Goal: Navigation & Orientation: Find specific page/section

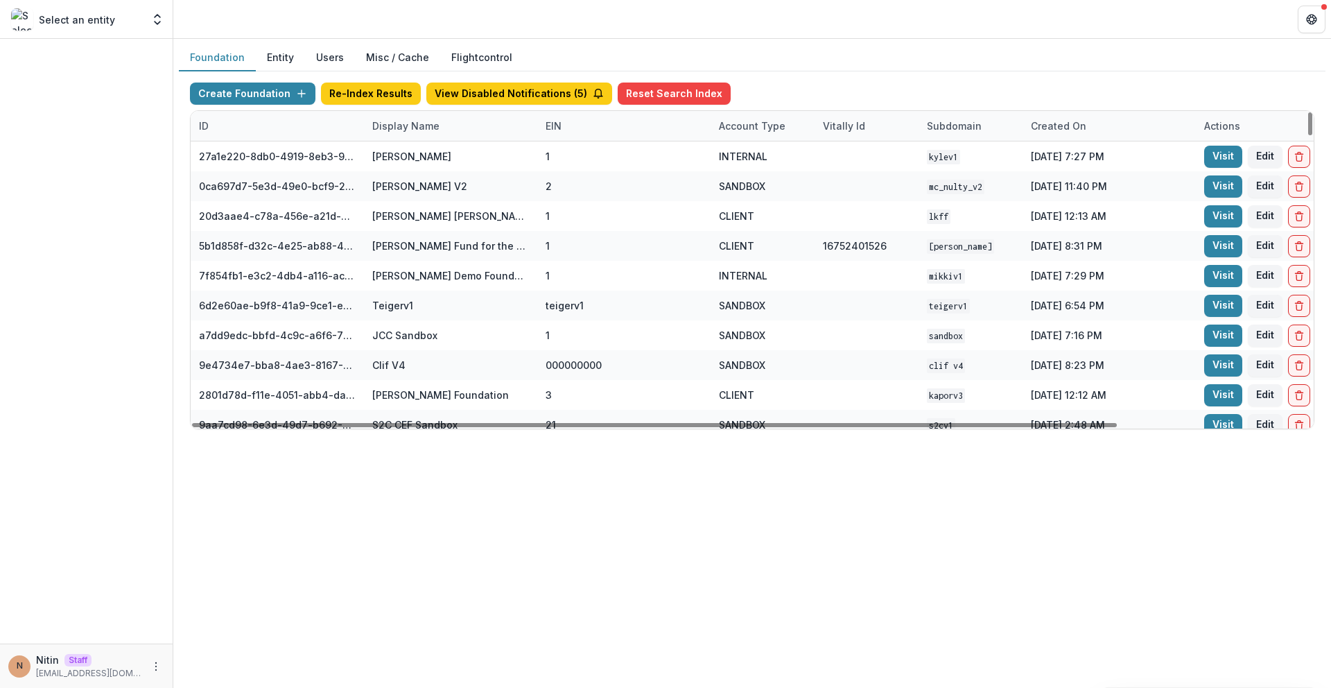
click at [419, 126] on div "Display Name" at bounding box center [406, 126] width 84 height 15
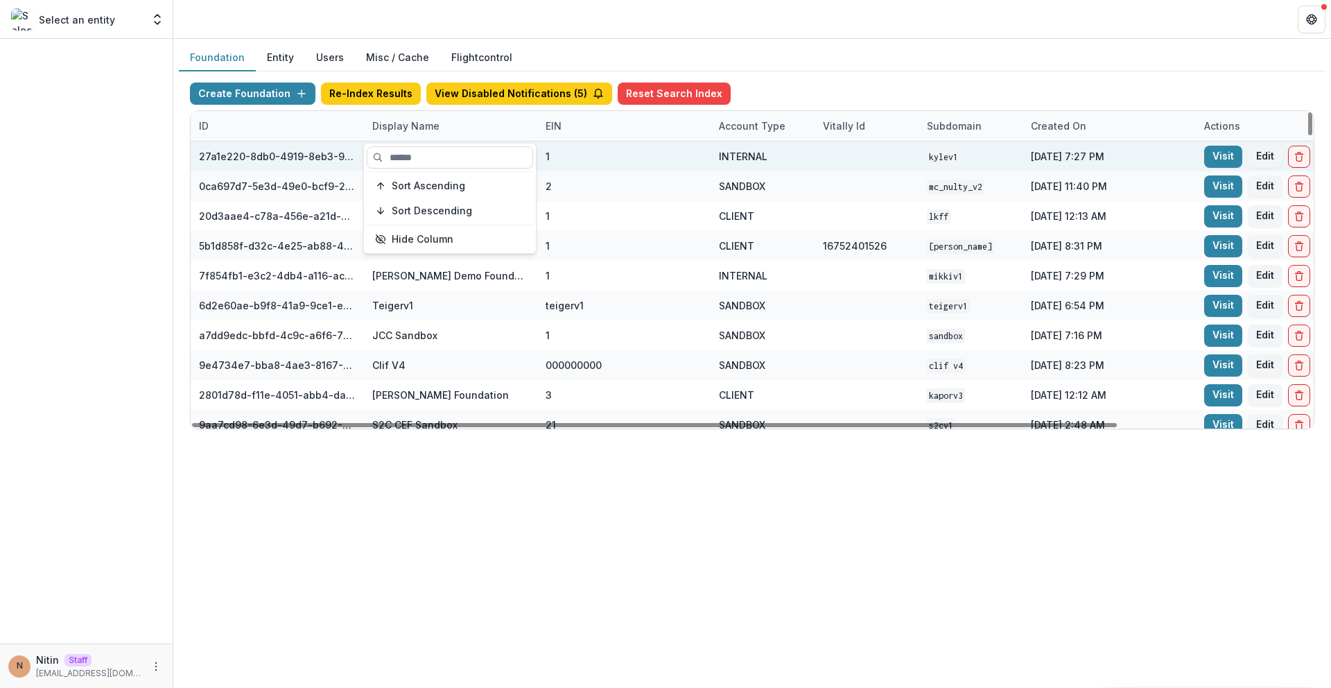
click at [419, 150] on input at bounding box center [450, 157] width 166 height 22
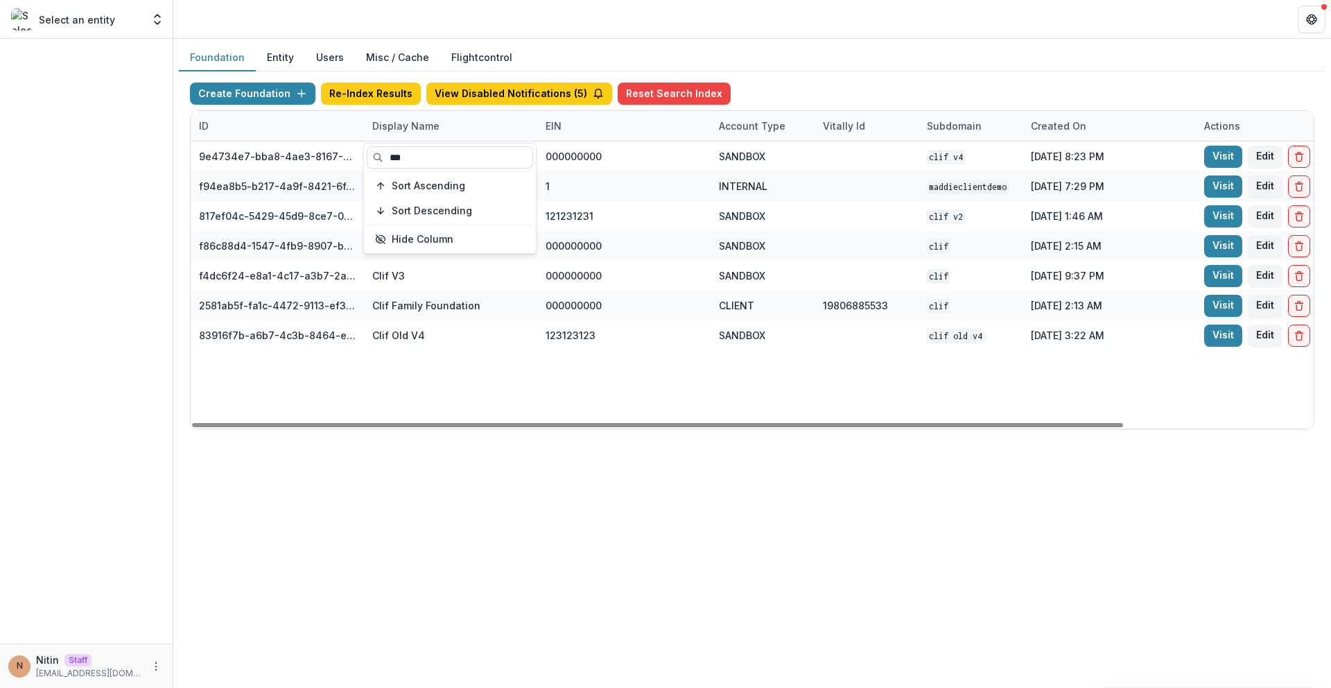
type input "***"
click at [477, 410] on div "9e4734e7-bba8-4ae3-8167-95d86cec7b4b Clif V4 000000000 SANDBOX Clif V4 Dec 23, …" at bounding box center [867, 284] width 1352 height 287
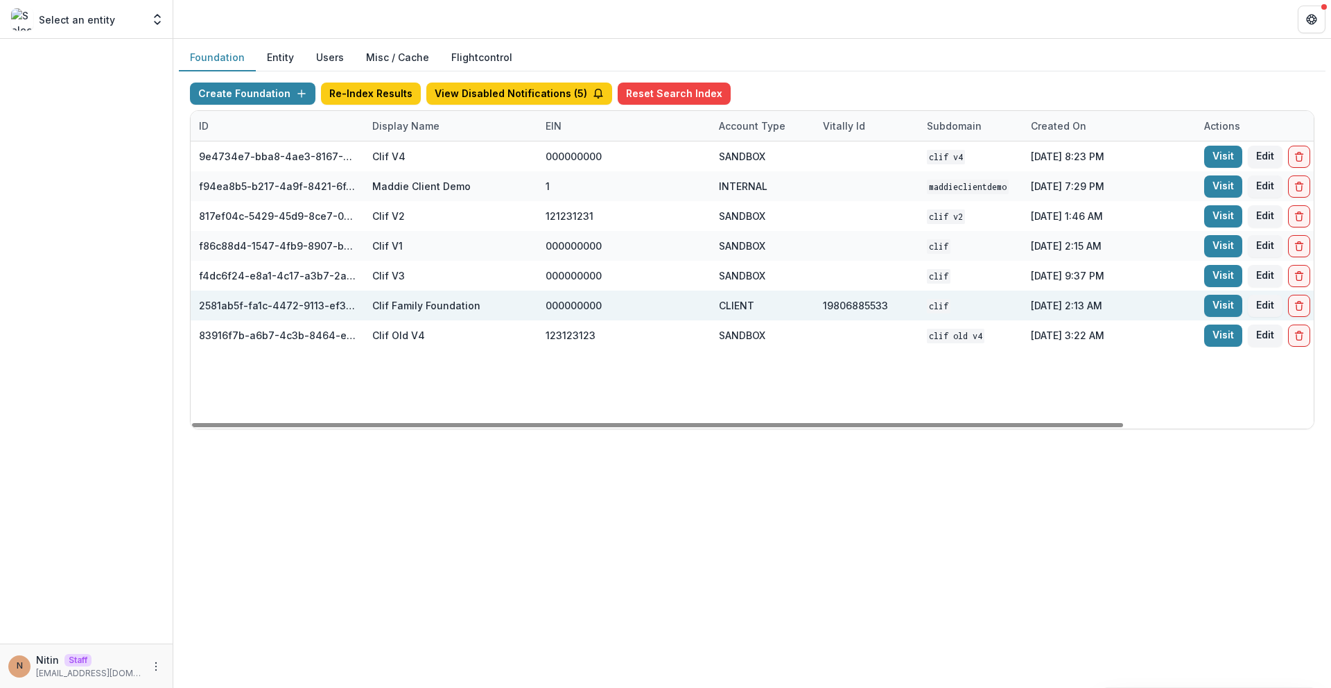
click at [233, 304] on div "2581ab5f-fa1c-4472-9113-ef3cc15b9ac9" at bounding box center [277, 305] width 157 height 15
copy div "2581ab5f-fa1c-4472-9113-ef3cc15b9ac9"
click at [1230, 302] on link "Visit" at bounding box center [1223, 306] width 38 height 22
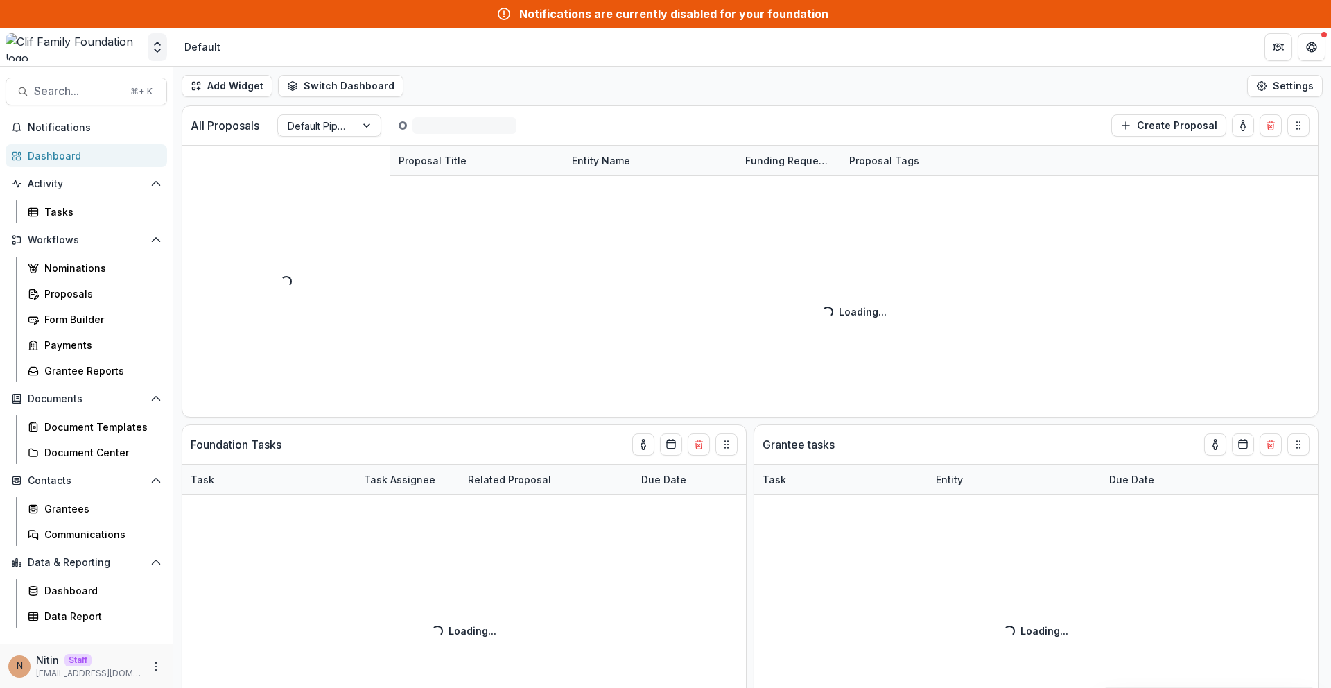
click at [158, 51] on polyline "Open entity switcher" at bounding box center [158, 50] width 6 height 3
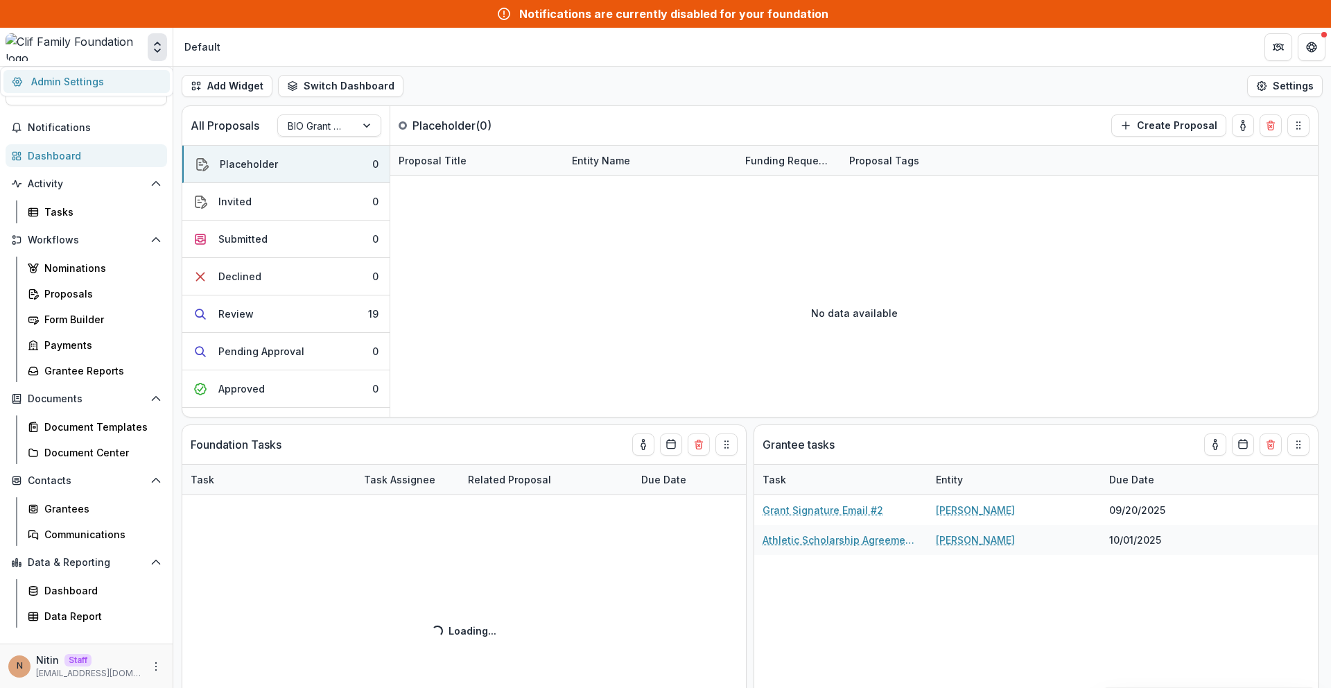
click at [138, 87] on link "Admin Settings" at bounding box center [86, 81] width 166 height 23
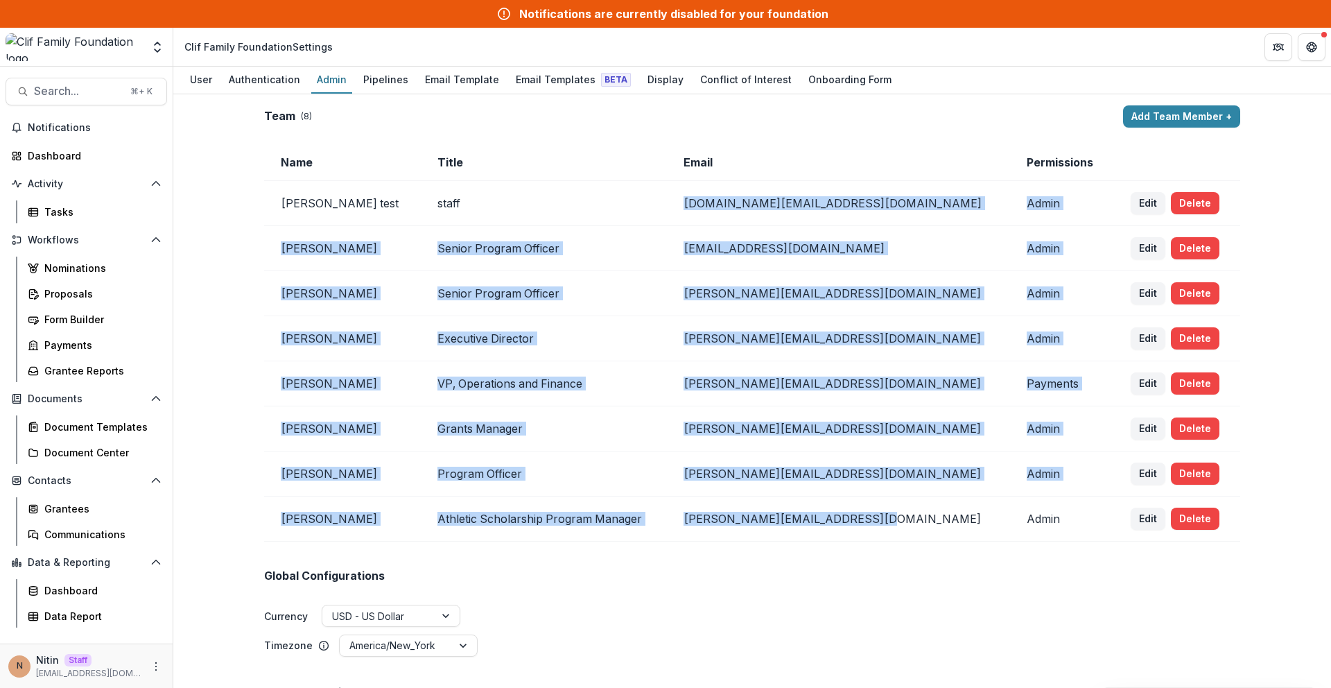
drag, startPoint x: 722, startPoint y: 195, endPoint x: 887, endPoint y: 537, distance: 380.1
click at [887, 537] on tbody "Simran test staff simransidhus.work+1@gmail.com Admin Edit Delete Sierra Martin…" at bounding box center [752, 361] width 976 height 360
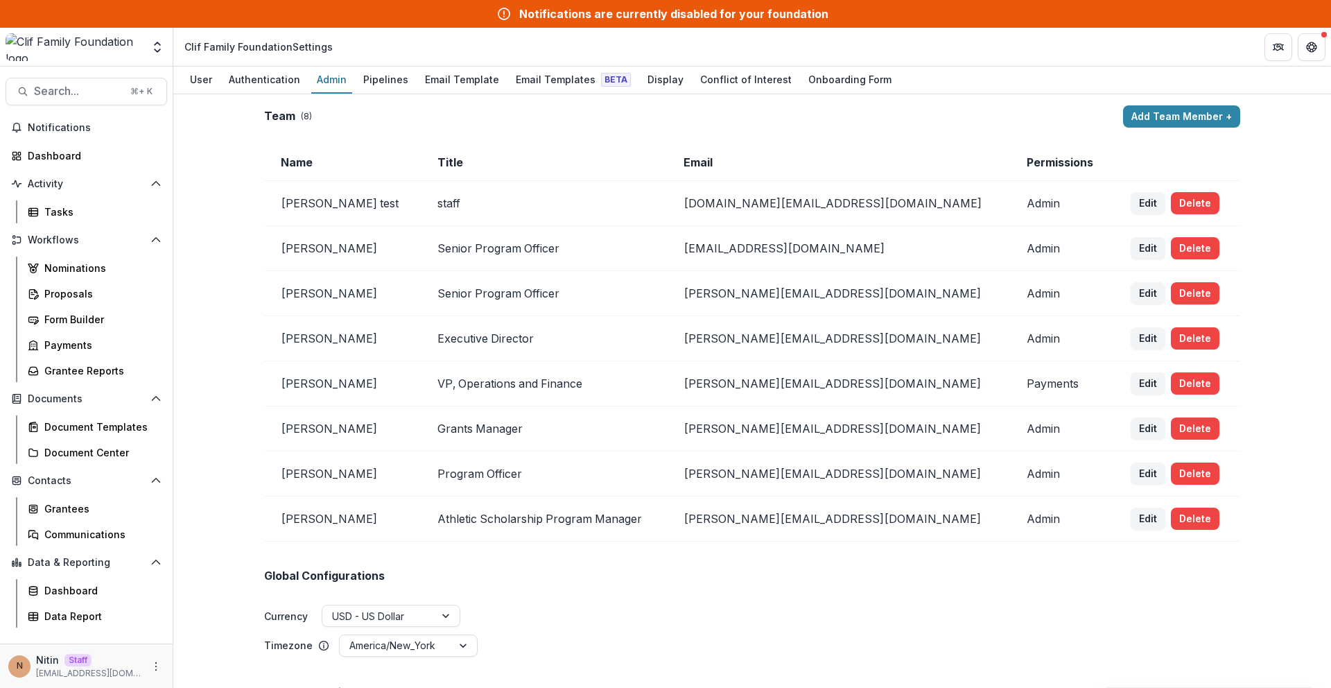
click at [932, 530] on td "[PERSON_NAME][EMAIL_ADDRESS][DOMAIN_NAME]" at bounding box center [838, 518] width 343 height 45
drag, startPoint x: 1113, startPoint y: 534, endPoint x: 273, endPoint y: 159, distance: 919.7
click at [273, 159] on table "Name Title Email Permissions Simran test staff simransidhus.work+1@gmail.com Ad…" at bounding box center [752, 342] width 976 height 397
click at [273, 159] on td "Name" at bounding box center [342, 162] width 157 height 37
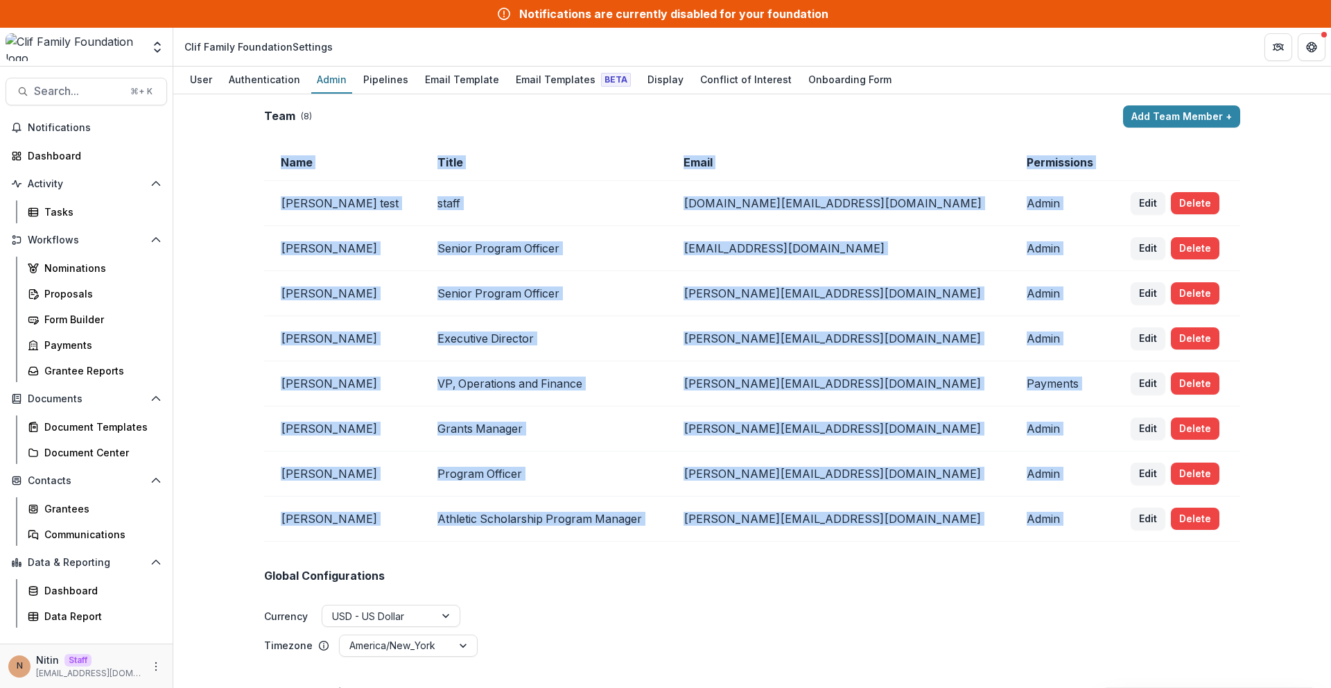
drag, startPoint x: 274, startPoint y: 159, endPoint x: 1281, endPoint y: 527, distance: 1072.4
click at [1281, 527] on div "**********" at bounding box center [752, 390] width 1158 height 593
drag, startPoint x: 1281, startPoint y: 527, endPoint x: 270, endPoint y: 156, distance: 1076.6
click at [270, 156] on div "**********" at bounding box center [752, 390] width 1158 height 593
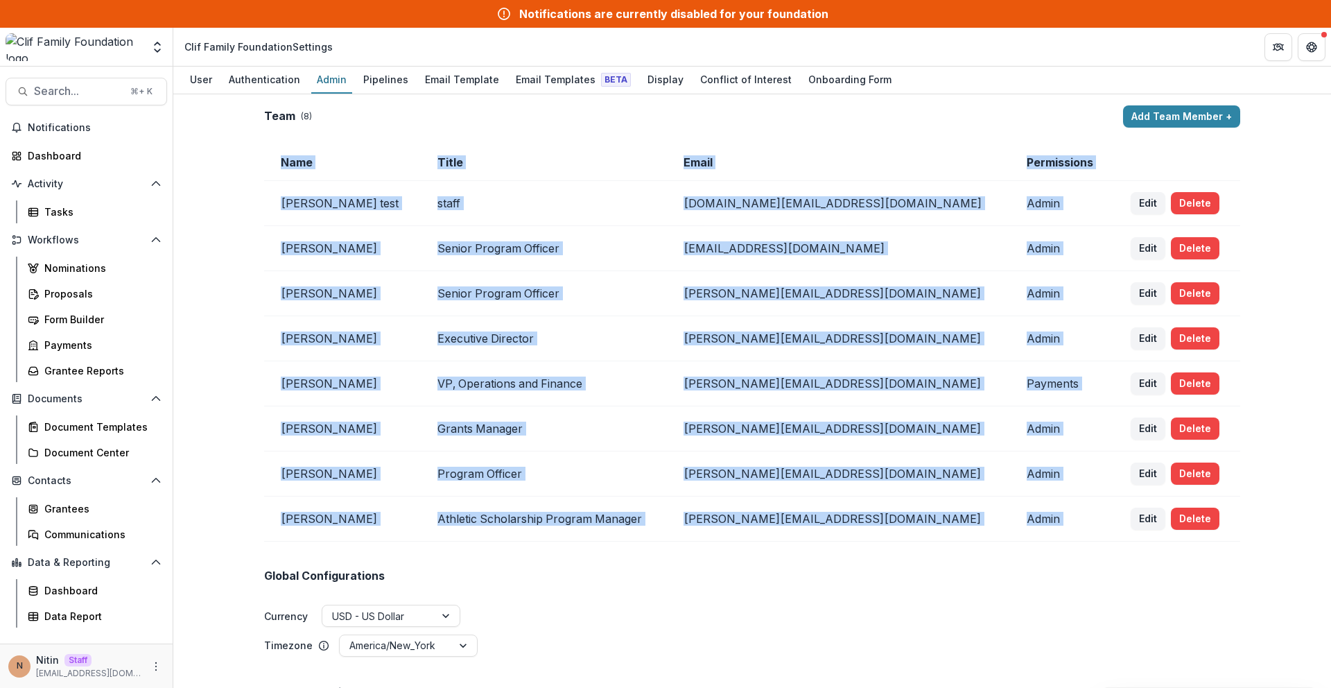
click at [270, 156] on td "Name" at bounding box center [342, 162] width 157 height 37
drag, startPoint x: 270, startPoint y: 156, endPoint x: 1070, endPoint y: 538, distance: 885.9
click at [1070, 538] on table "Name Title Email Permissions Simran test staff simransidhus.work+1@gmail.com Ad…" at bounding box center [752, 342] width 976 height 397
click at [1070, 538] on td "Admin" at bounding box center [1061, 518] width 103 height 45
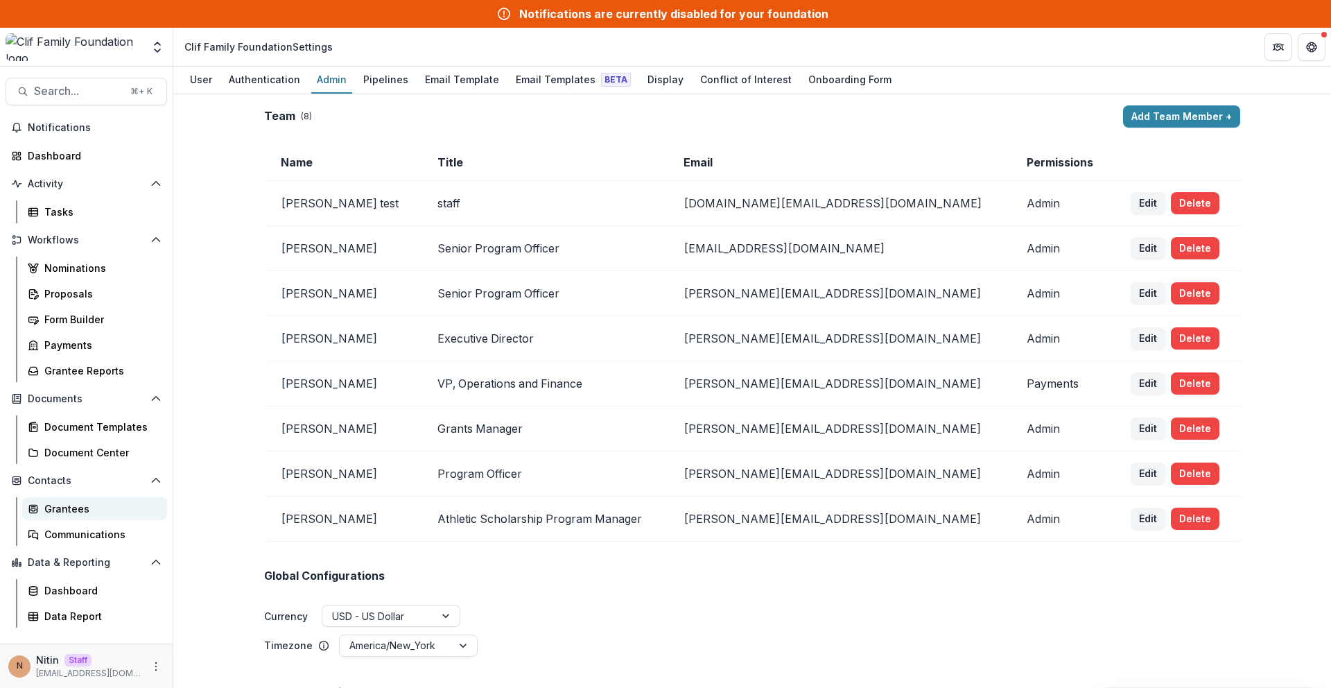
click at [86, 506] on div "Grantees" at bounding box center [100, 508] width 112 height 15
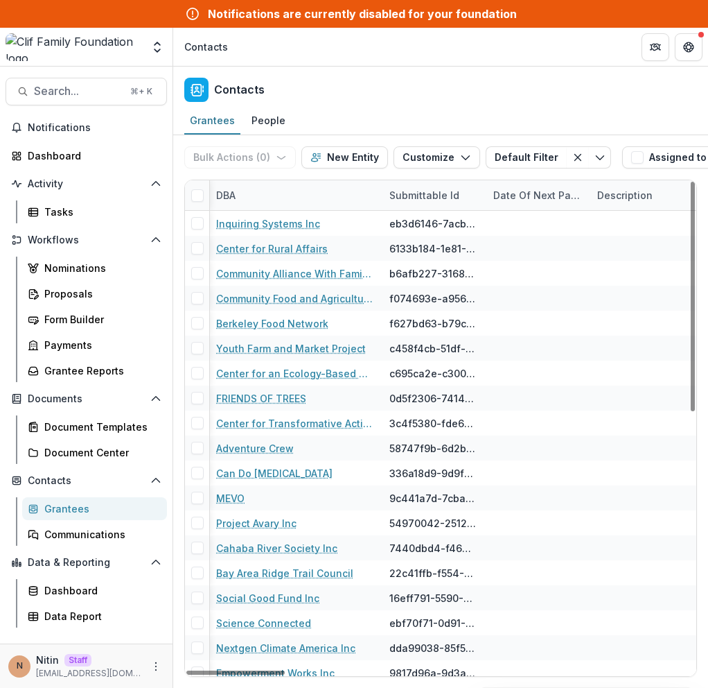
scroll to position [0, 1823]
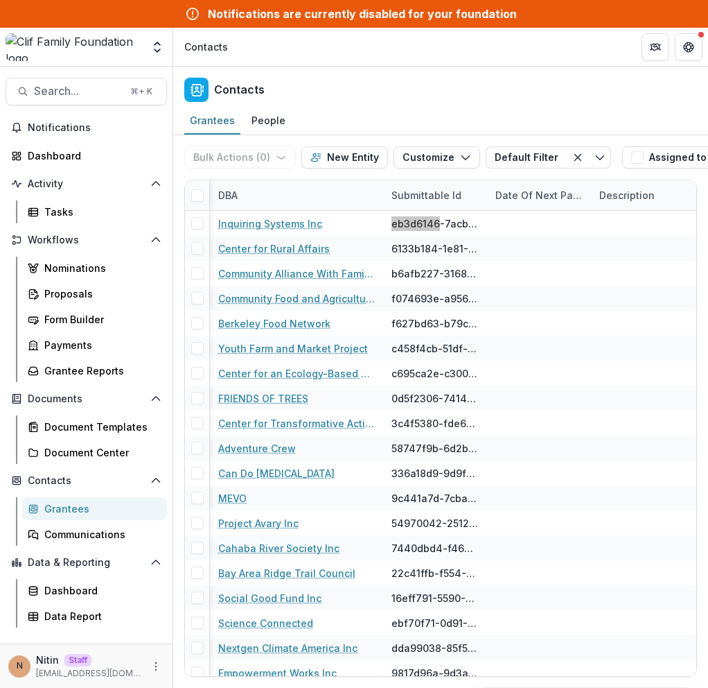
click at [399, 227] on div "eb3d6146-7acb-440a-bbf3-5d6824fb38d6" at bounding box center [435, 223] width 87 height 15
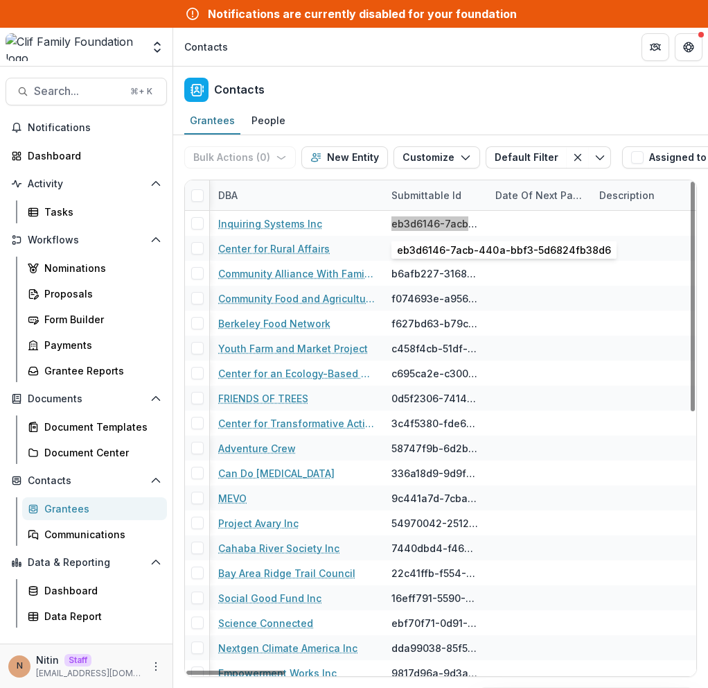
click at [399, 227] on div "eb3d6146-7acb-440a-bbf3-5d6824fb38d6" at bounding box center [435, 223] width 87 height 15
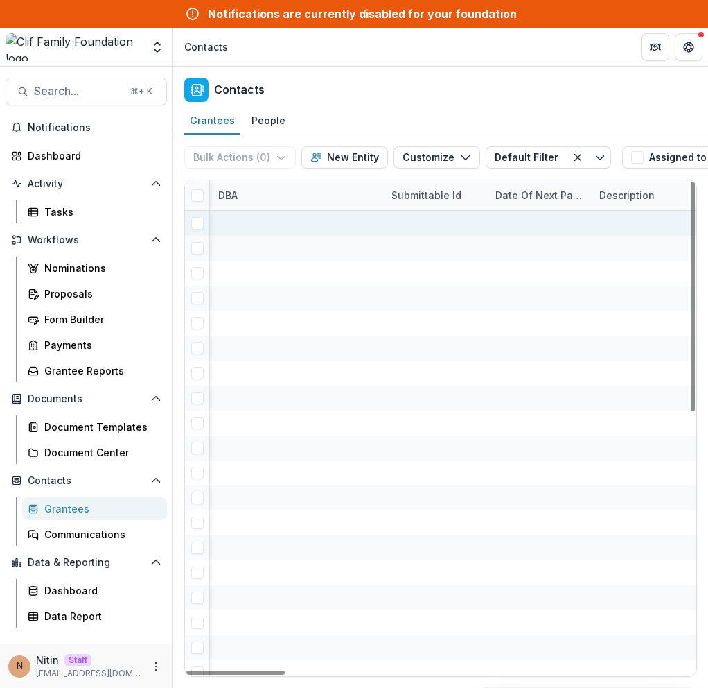
scroll to position [0, 0]
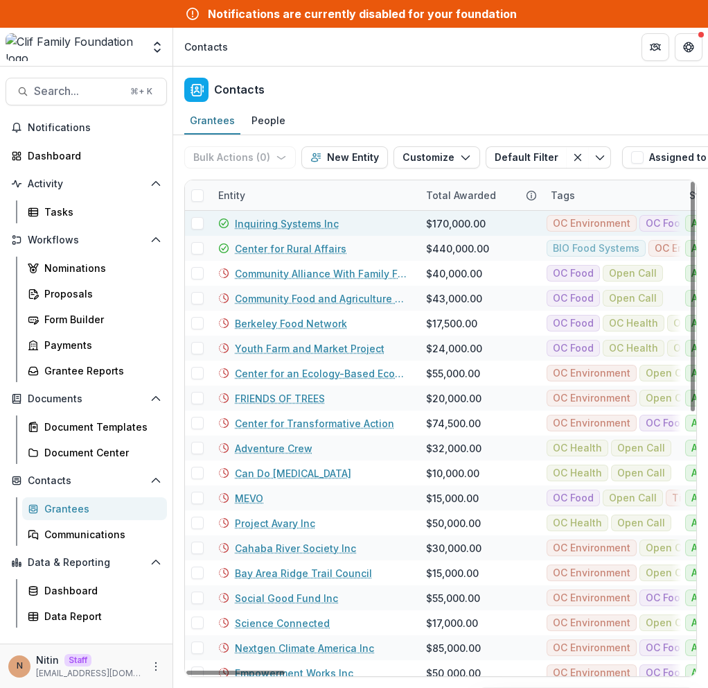
click at [275, 224] on link "Inquiring Systems Inc" at bounding box center [287, 223] width 104 height 15
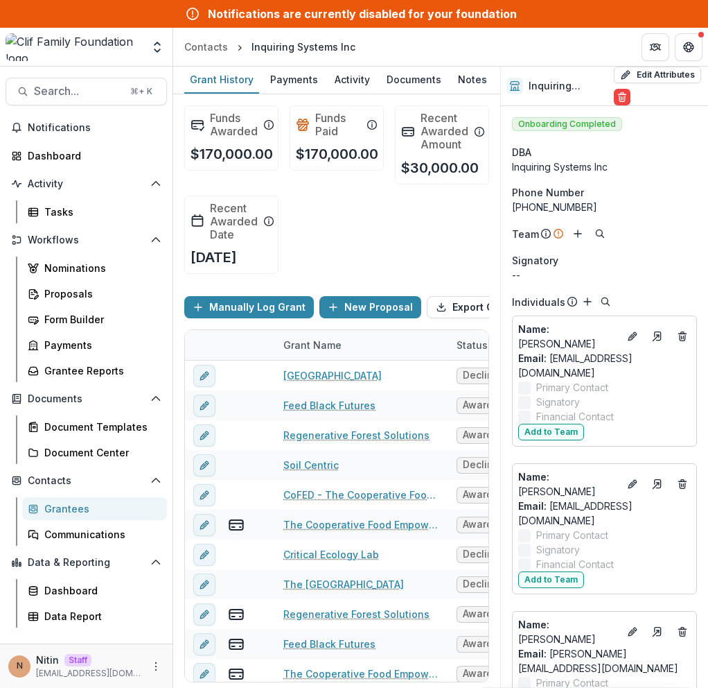
click at [668, 105] on ul "Edit Attributes Are you sure? This action will permanently delete all your non-…" at bounding box center [658, 86] width 89 height 39
click at [75, 323] on div "Form Builder" at bounding box center [100, 319] width 112 height 15
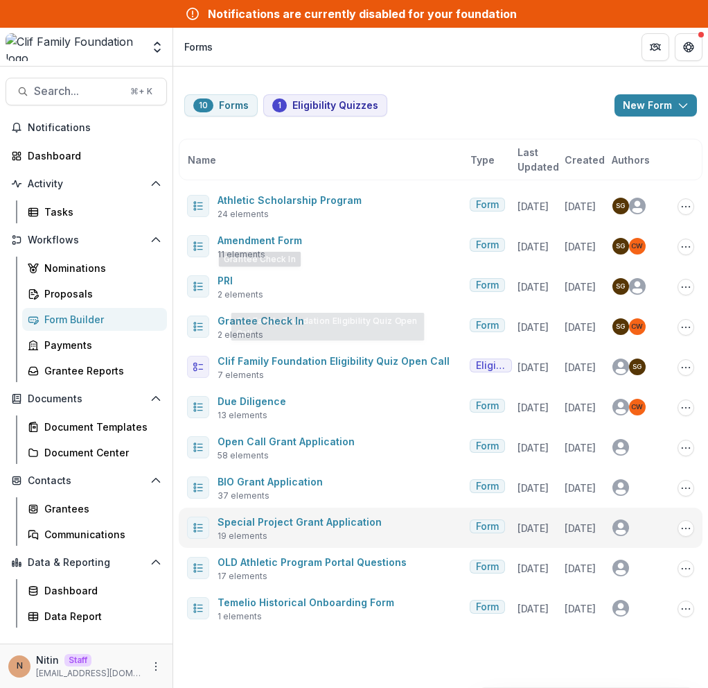
scroll to position [180, 0]
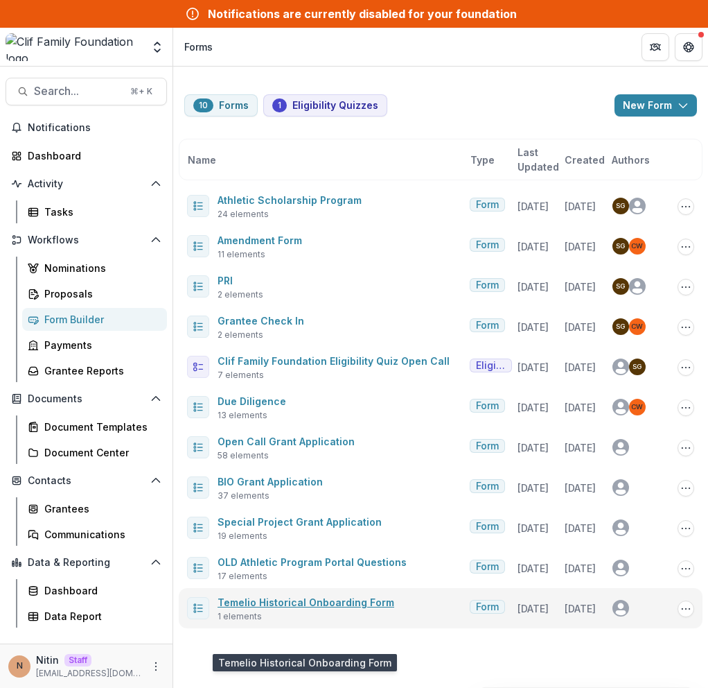
click at [267, 608] on link "Temelio Historical Onboarding Form" at bounding box center [306, 602] width 177 height 12
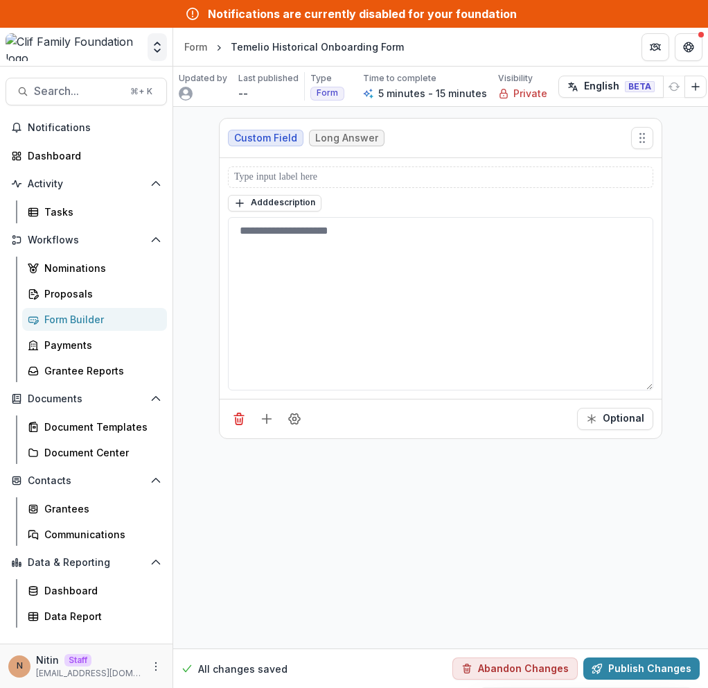
click at [159, 46] on icon "Open entity switcher" at bounding box center [157, 47] width 14 height 14
click at [131, 75] on link "Admin Settings" at bounding box center [86, 81] width 166 height 23
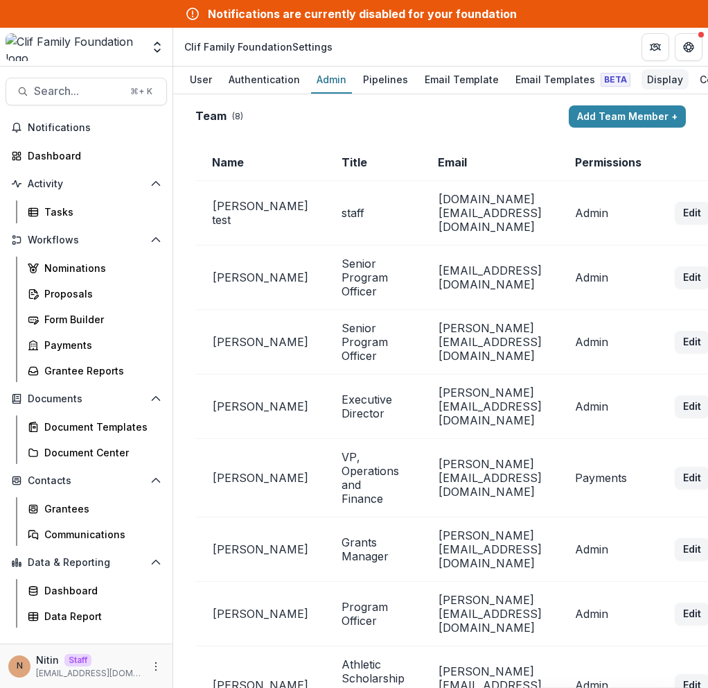
click at [645, 78] on div "Display" at bounding box center [665, 79] width 47 height 20
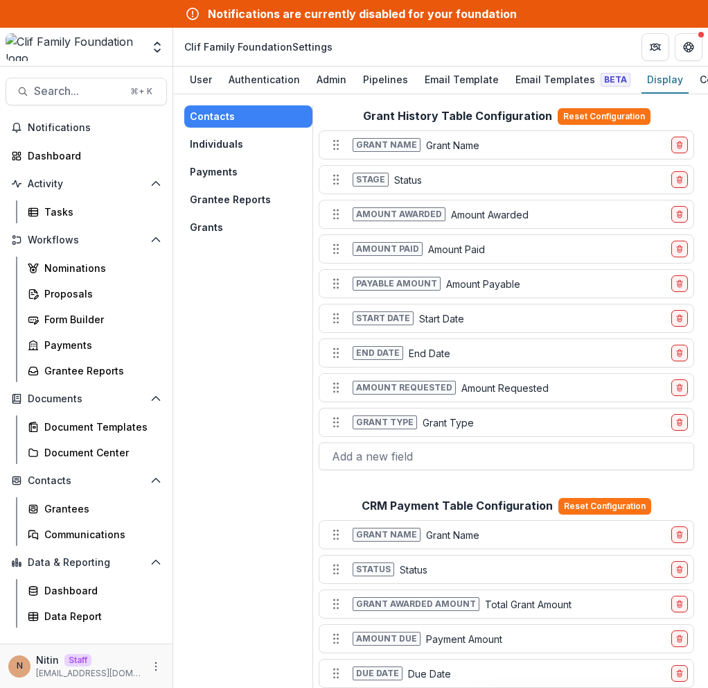
click at [231, 221] on button "Grants" at bounding box center [248, 227] width 128 height 22
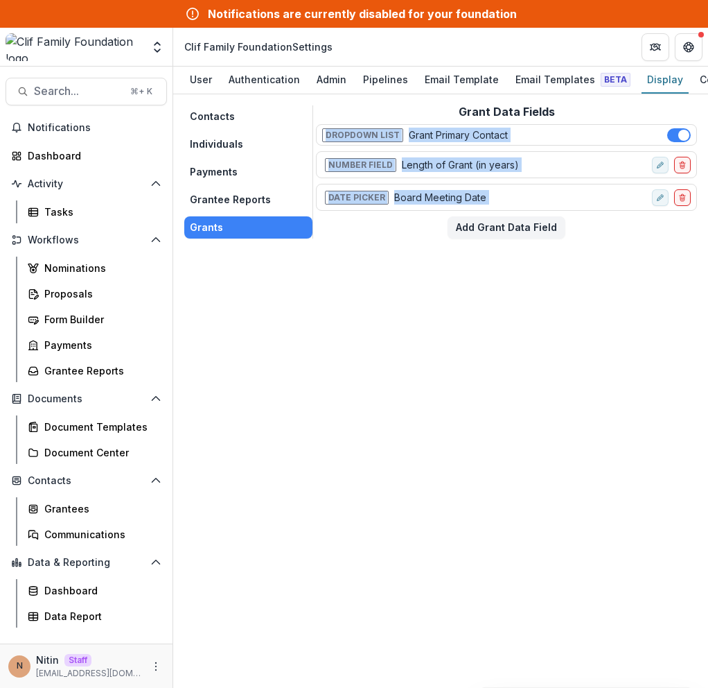
drag, startPoint x: 331, startPoint y: 125, endPoint x: 595, endPoint y: 306, distance: 319.8
click at [595, 290] on div "Contacts Individuals Payments Grantee Reports Grants Grant Data Fields Dropdown…" at bounding box center [440, 390] width 535 height 593
click at [596, 325] on div "Contacts Individuals Payments Grantee Reports Grants Grant Data Fields Dropdown…" at bounding box center [440, 390] width 535 height 593
drag, startPoint x: 594, startPoint y: 318, endPoint x: 360, endPoint y: 117, distance: 308.2
click at [361, 116] on div "Contacts Individuals Payments Grantee Reports Grants Grant Data Fields Dropdown…" at bounding box center [440, 390] width 535 height 593
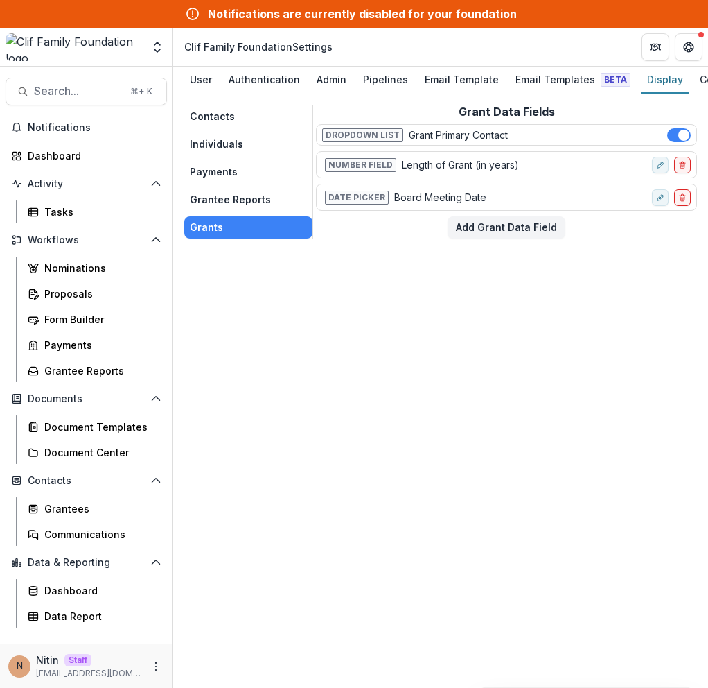
click at [442, 303] on div "Contacts Individuals Payments Grantee Reports Grants Grant Data Fields Dropdown…" at bounding box center [440, 390] width 535 height 593
click at [77, 551] on button "Data & Reporting" at bounding box center [87, 562] width 162 height 22
click at [76, 517] on link "Grantees" at bounding box center [94, 508] width 145 height 23
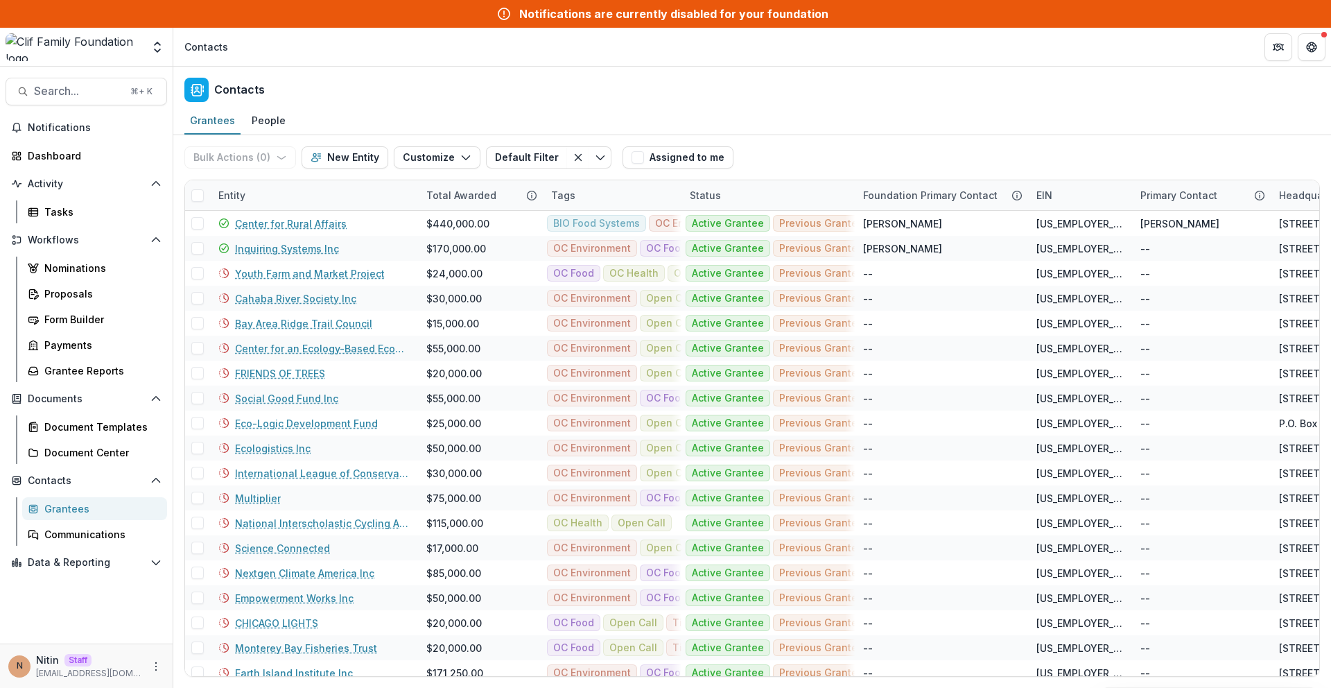
drag, startPoint x: 3, startPoint y: 211, endPoint x: 203, endPoint y: 185, distance: 201.3
click at [203, 185] on div at bounding box center [197, 195] width 25 height 25
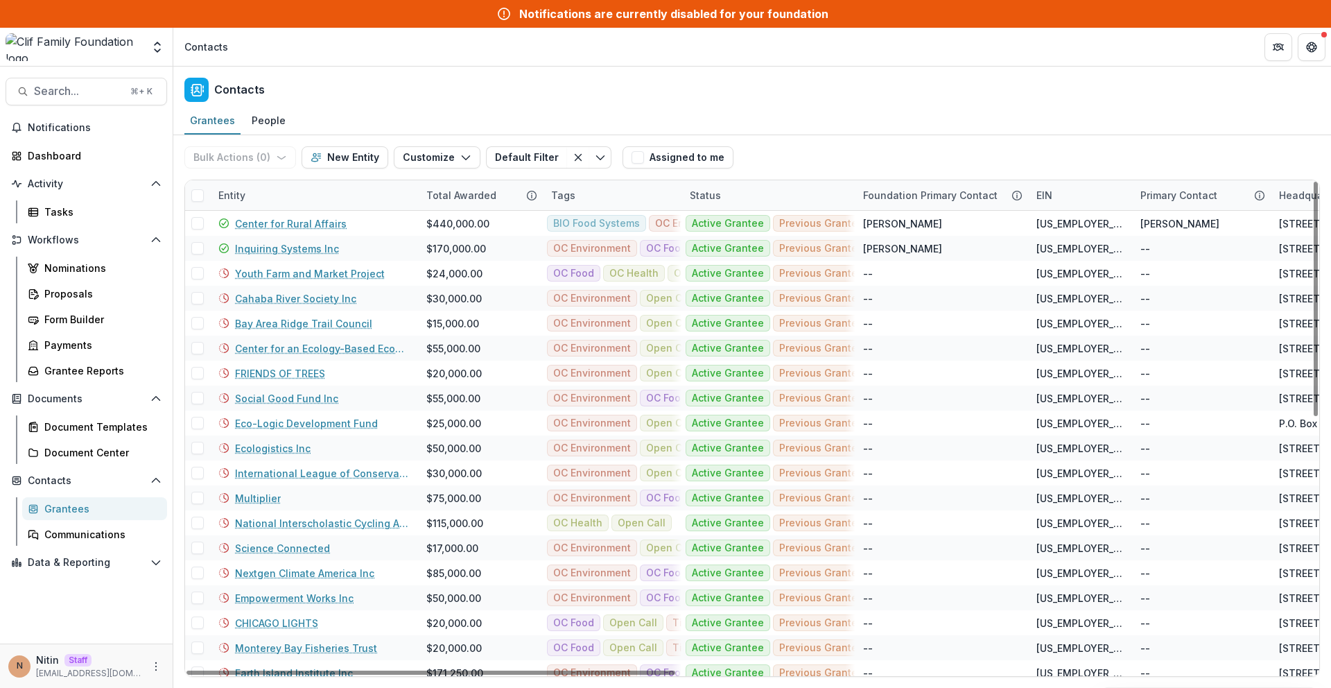
click at [203, 190] on span at bounding box center [197, 195] width 12 height 12
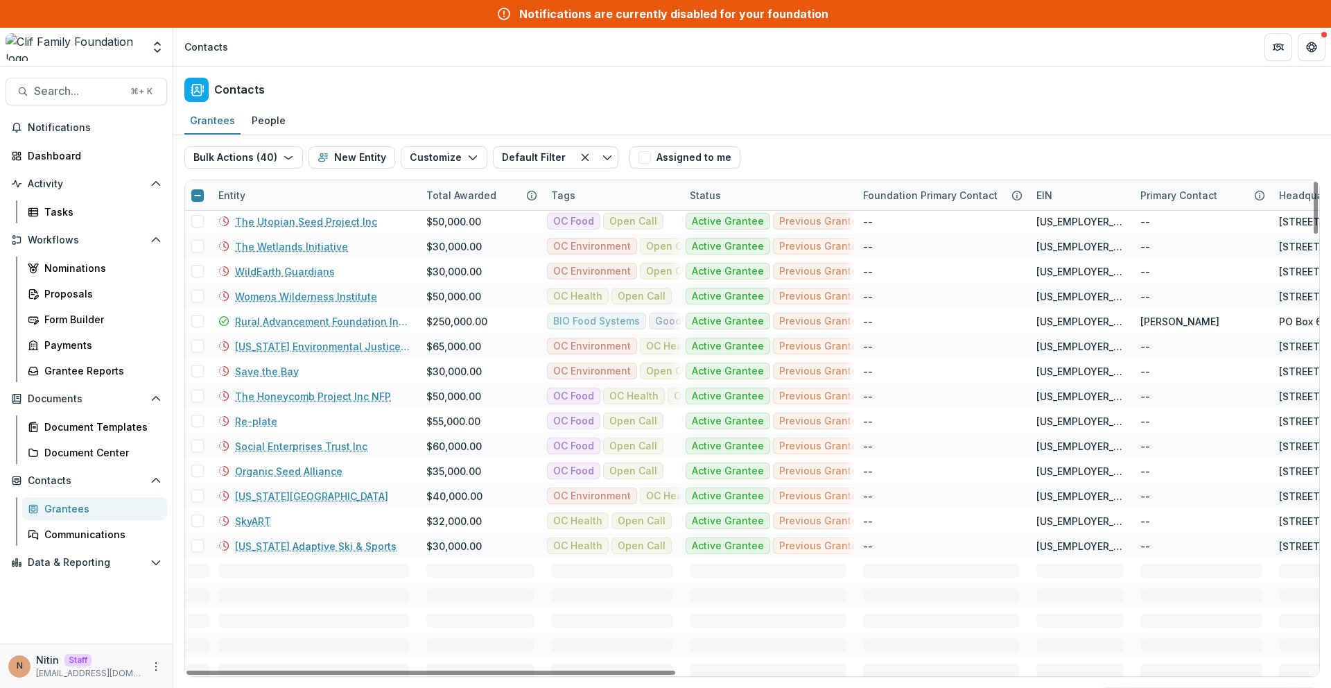
scroll to position [4152, 0]
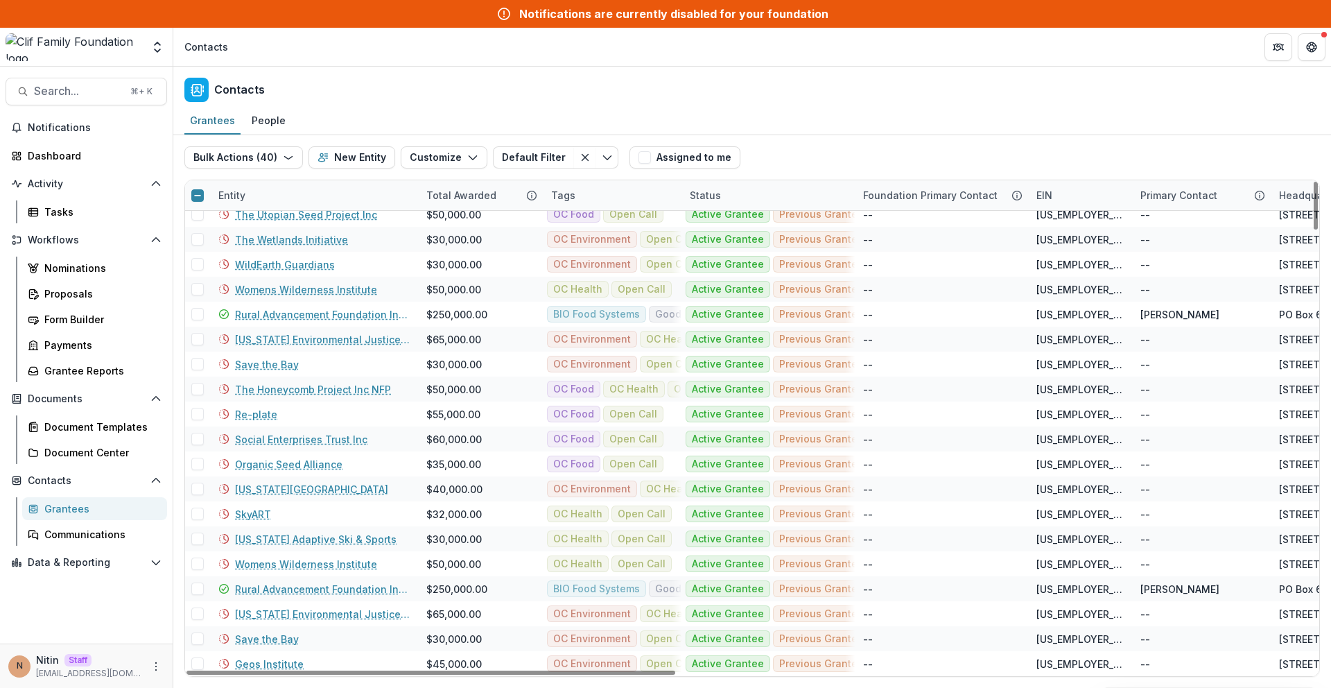
click at [198, 198] on icon at bounding box center [197, 195] width 8 height 8
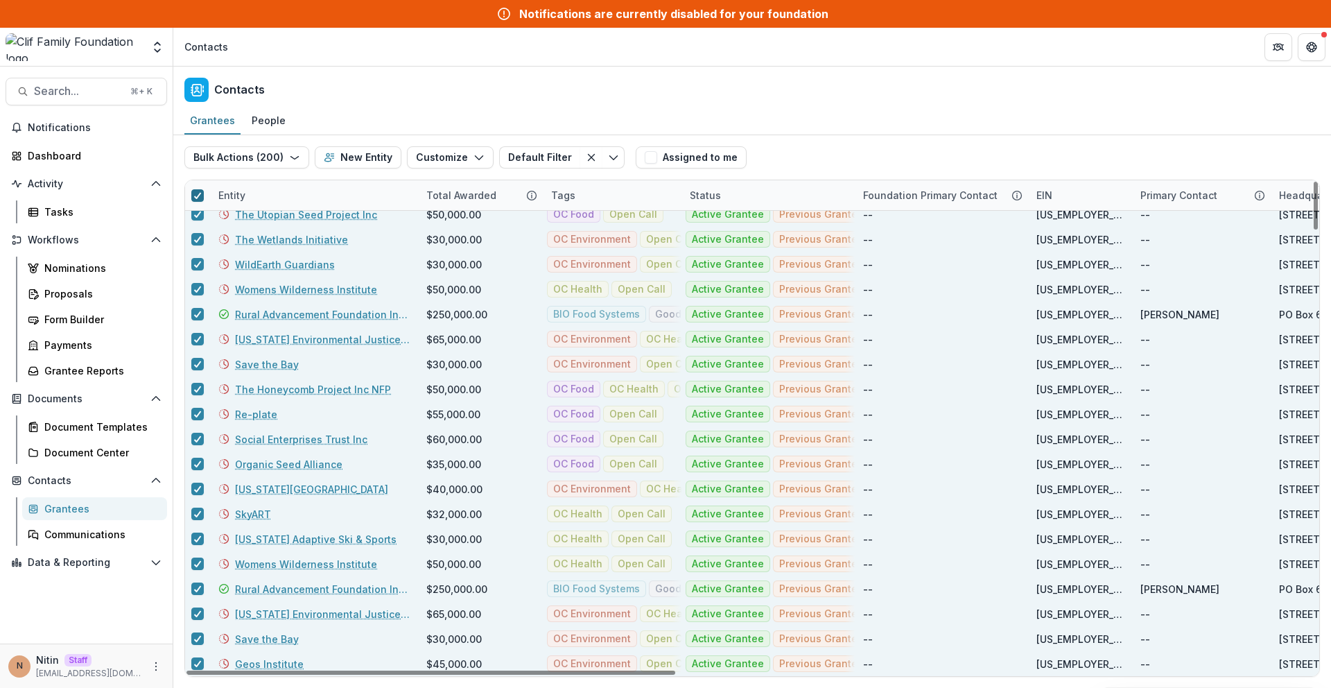
click at [198, 198] on icon at bounding box center [197, 195] width 8 height 7
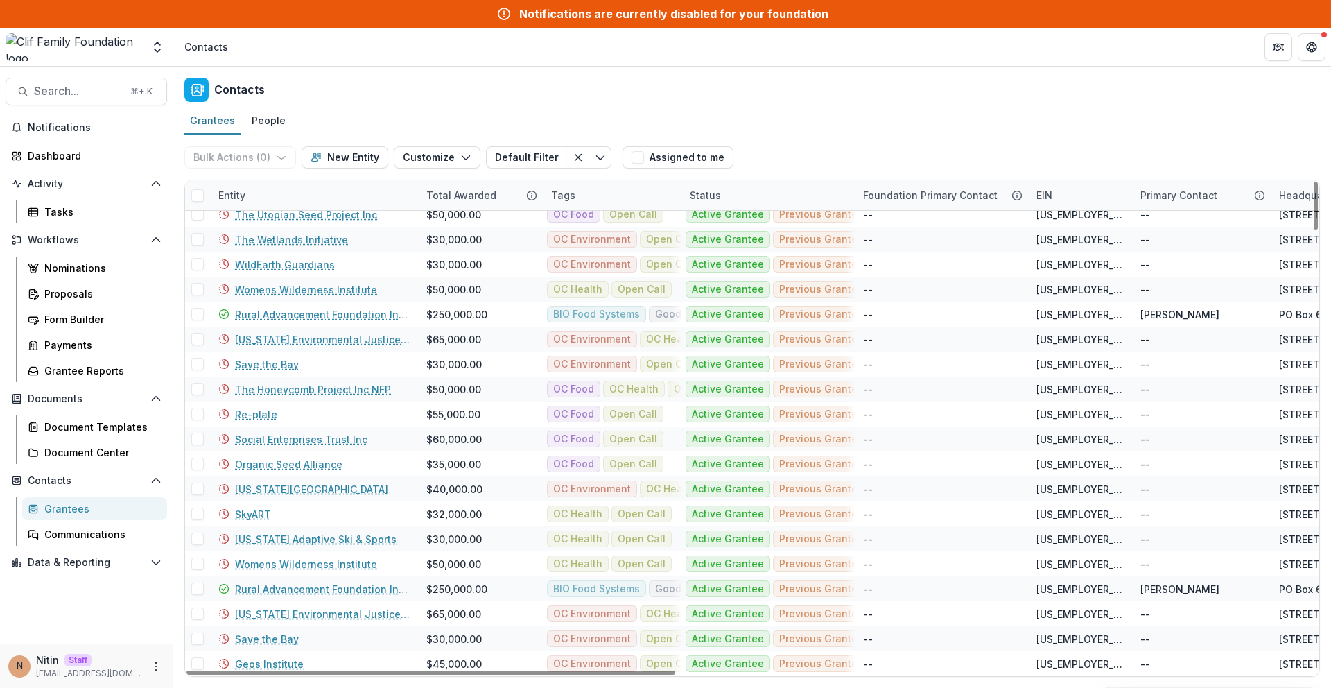
click at [198, 198] on span at bounding box center [197, 195] width 12 height 12
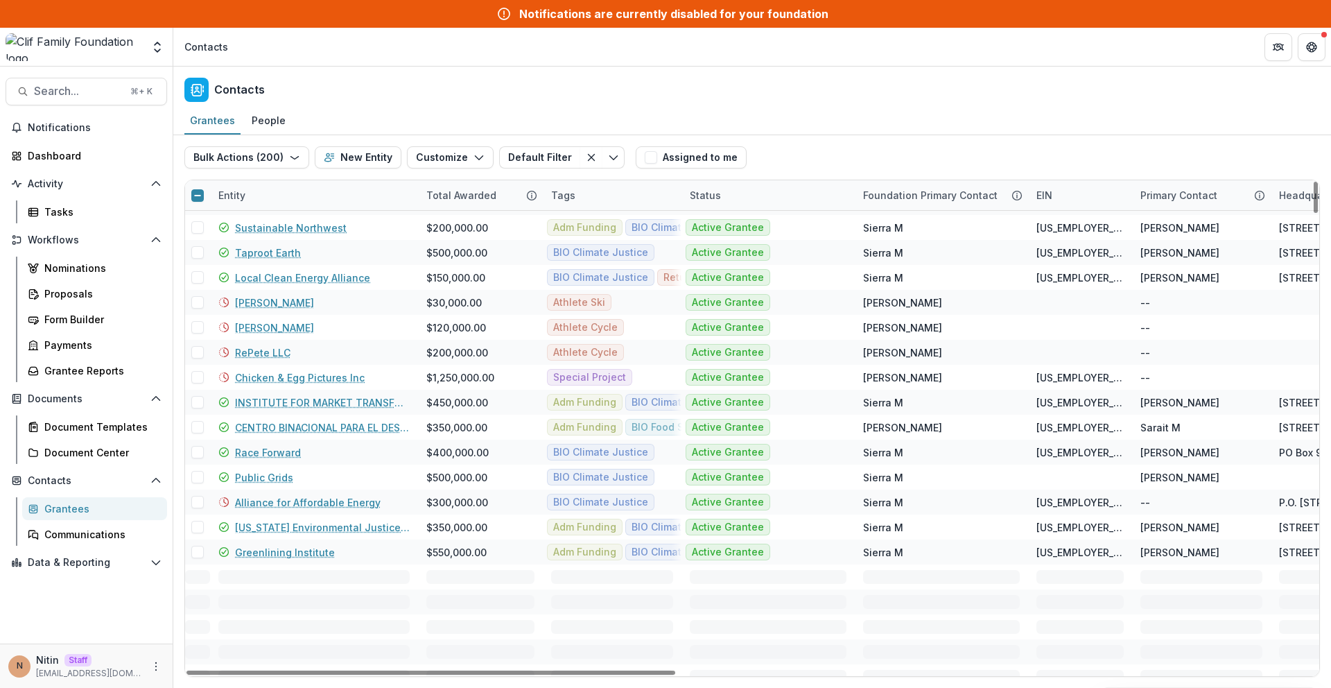
scroll to position [7146, 0]
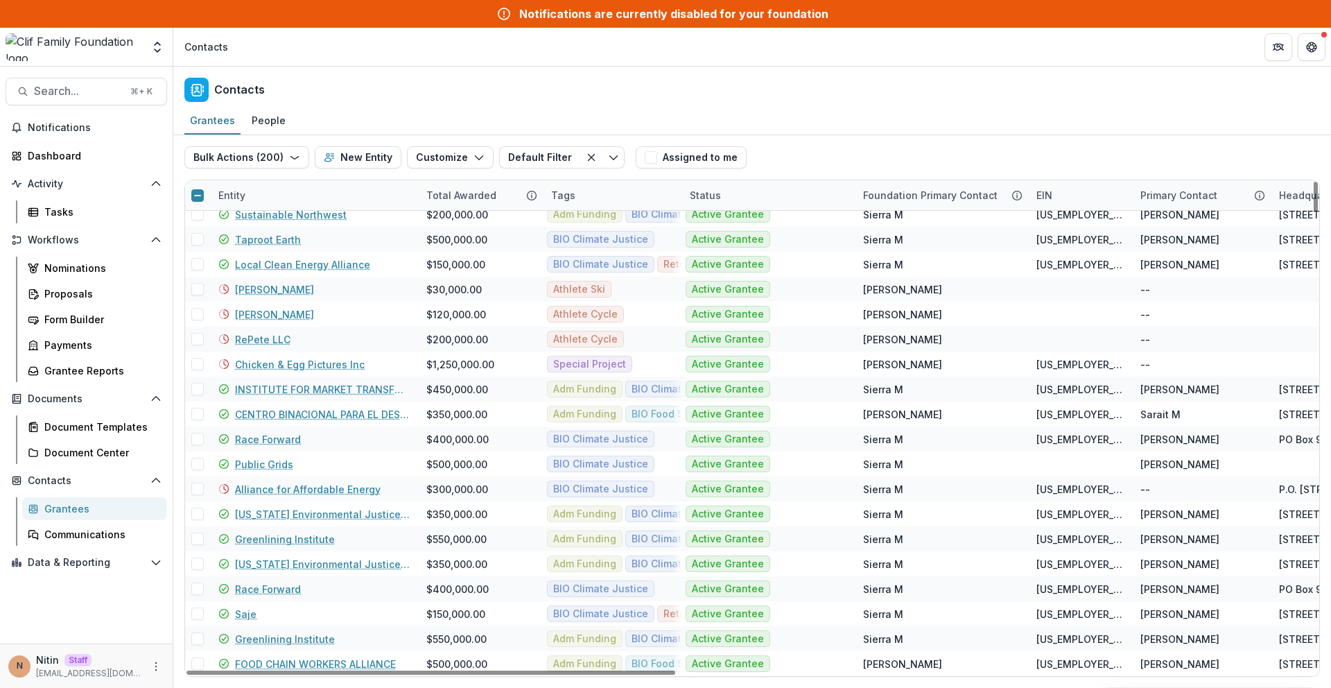
click at [195, 193] on icon at bounding box center [197, 195] width 8 height 8
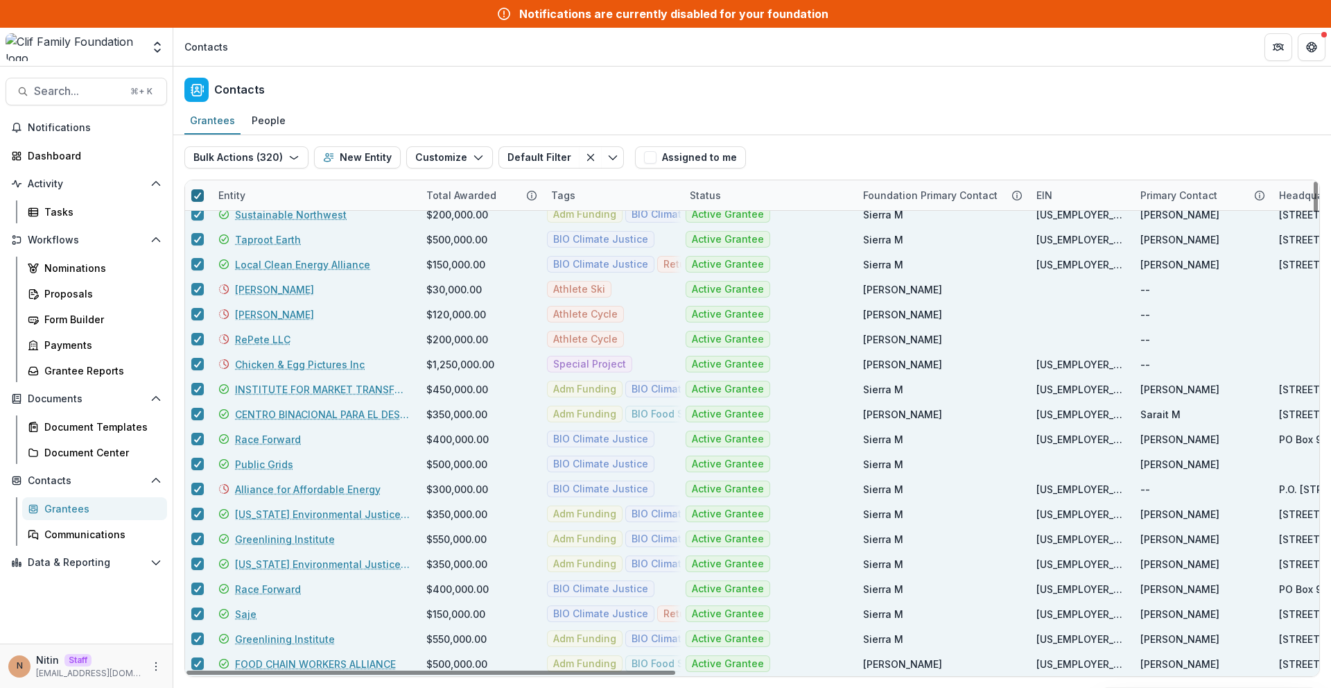
click at [195, 193] on icon at bounding box center [197, 195] width 8 height 7
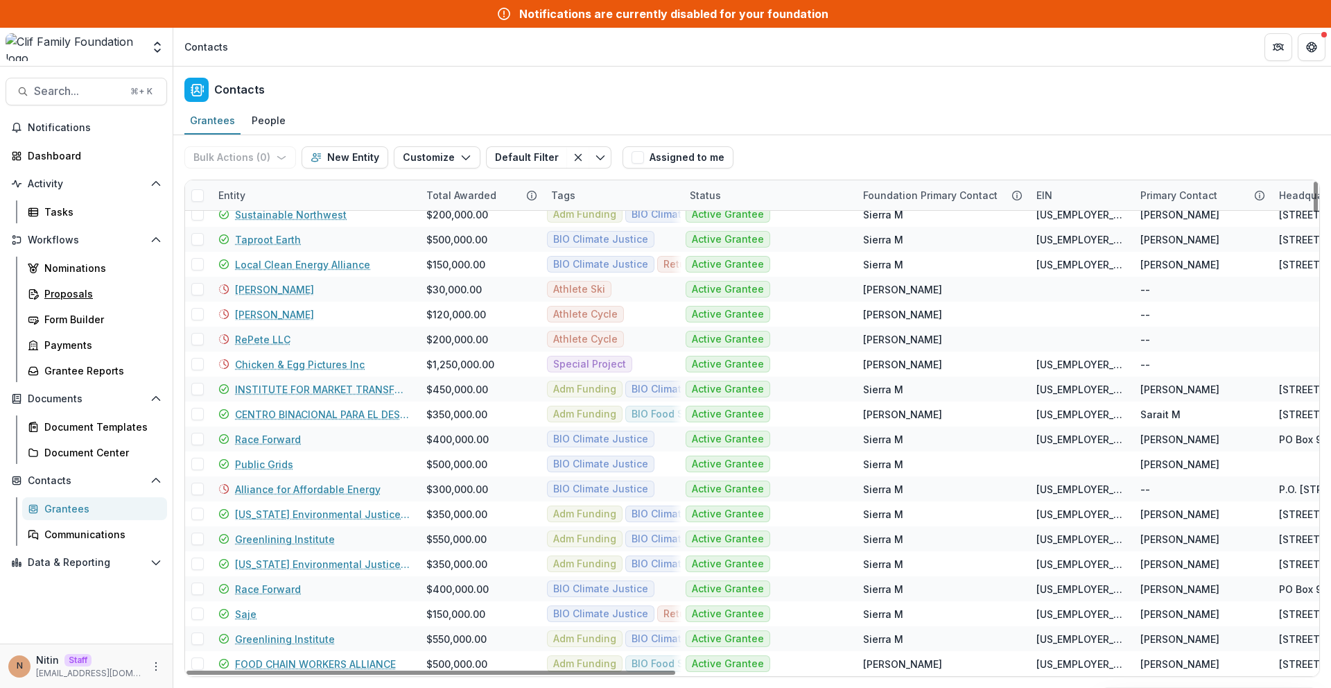
click at [93, 299] on div "Proposals" at bounding box center [100, 293] width 112 height 15
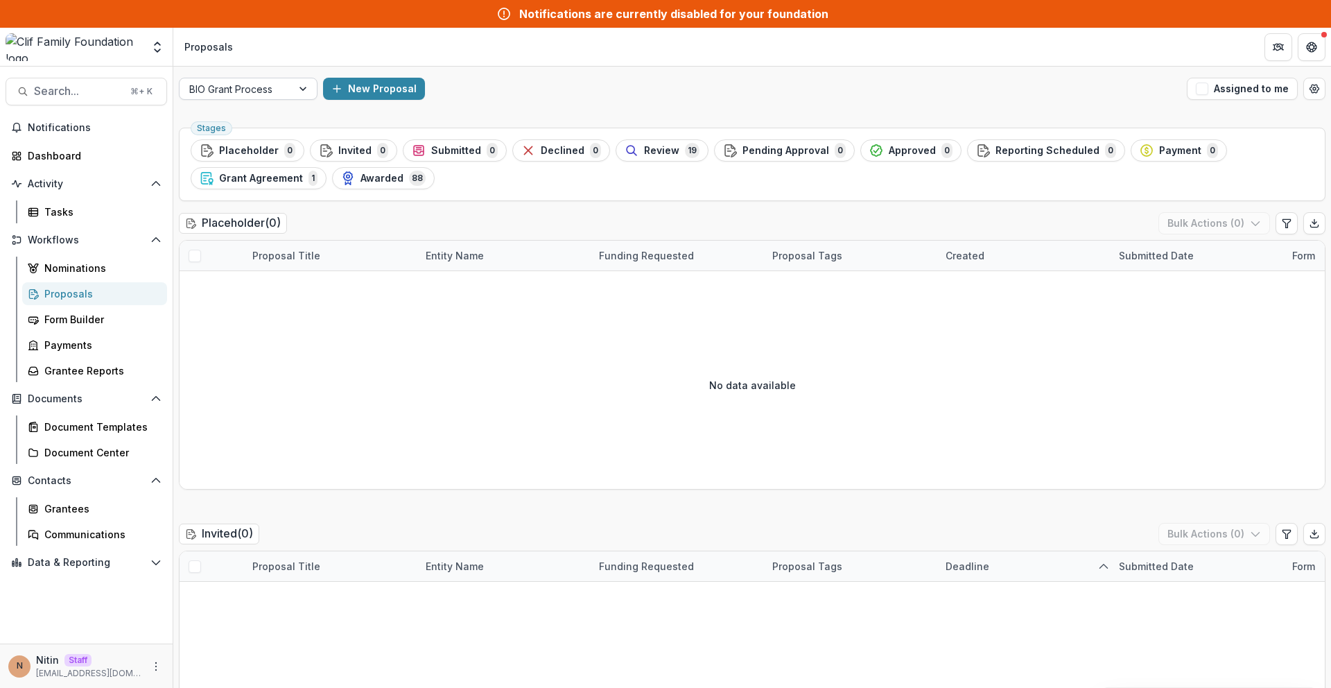
drag, startPoint x: 198, startPoint y: 198, endPoint x: 215, endPoint y: 77, distance: 122.5
click at [215, 77] on div "BIO Grant Process New Proposal Assigned to me" at bounding box center [752, 89] width 1158 height 44
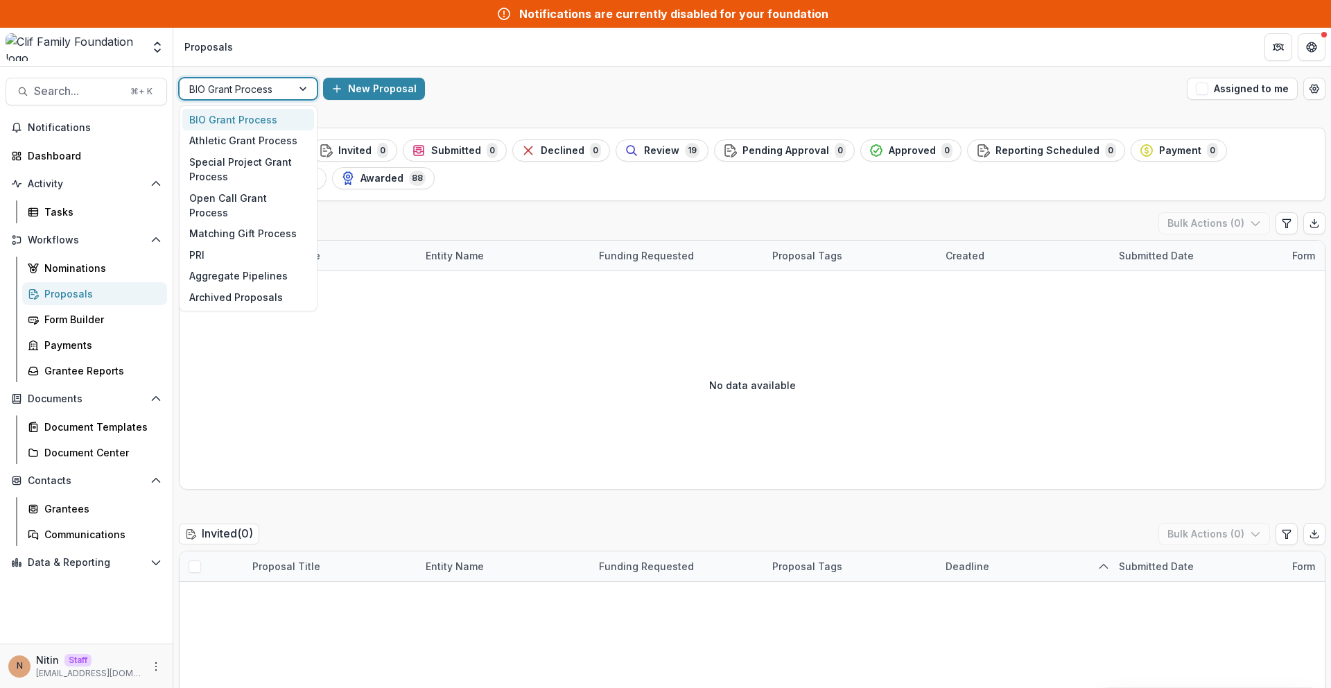
drag, startPoint x: 215, startPoint y: 77, endPoint x: 220, endPoint y: 87, distance: 11.8
click at [220, 87] on div at bounding box center [235, 88] width 93 height 17
click at [243, 266] on div "Aggregate Pipelines" at bounding box center [248, 276] width 132 height 21
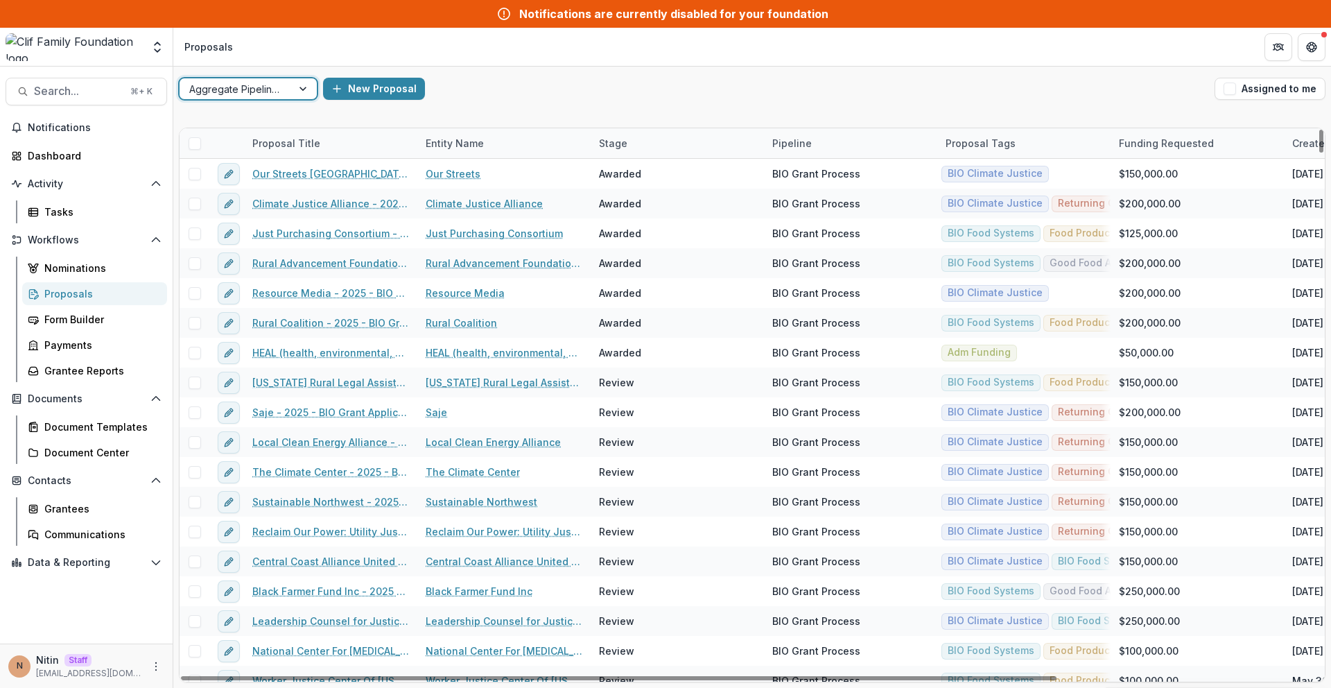
click at [193, 144] on span at bounding box center [195, 143] width 12 height 12
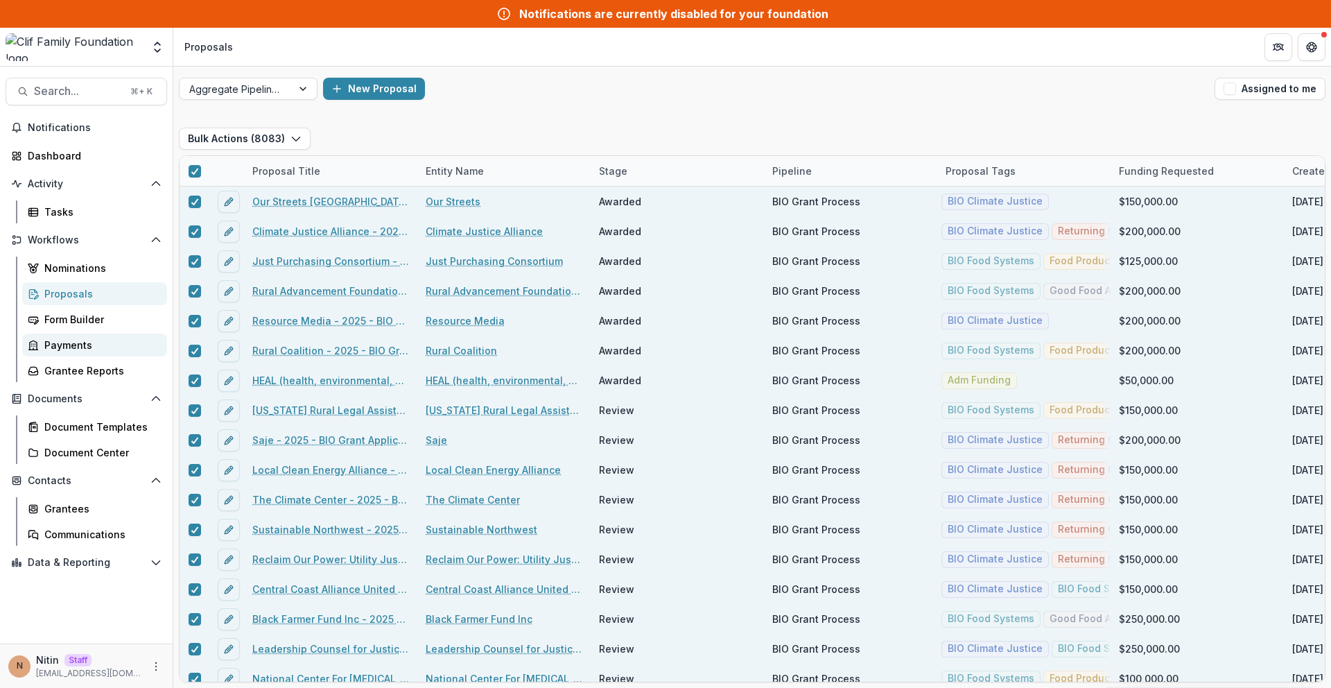
click at [71, 344] on div "Payments" at bounding box center [100, 345] width 112 height 15
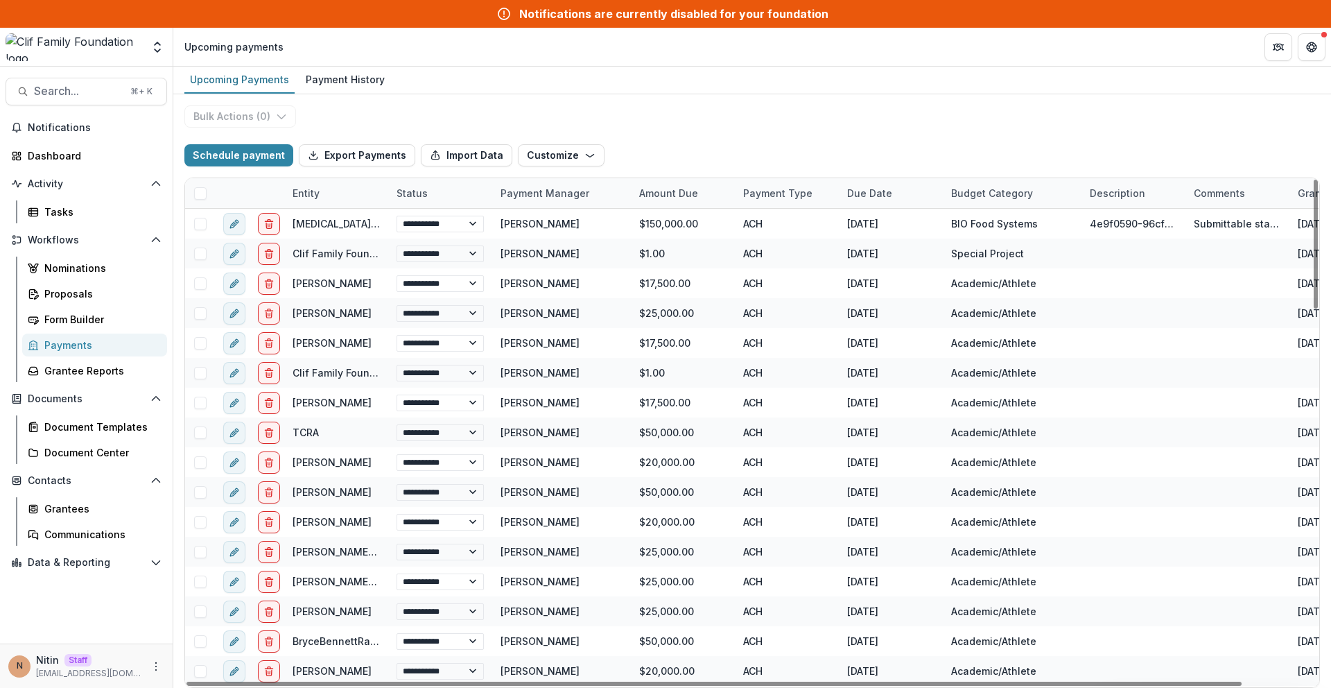
click at [204, 192] on span at bounding box center [200, 193] width 12 height 12
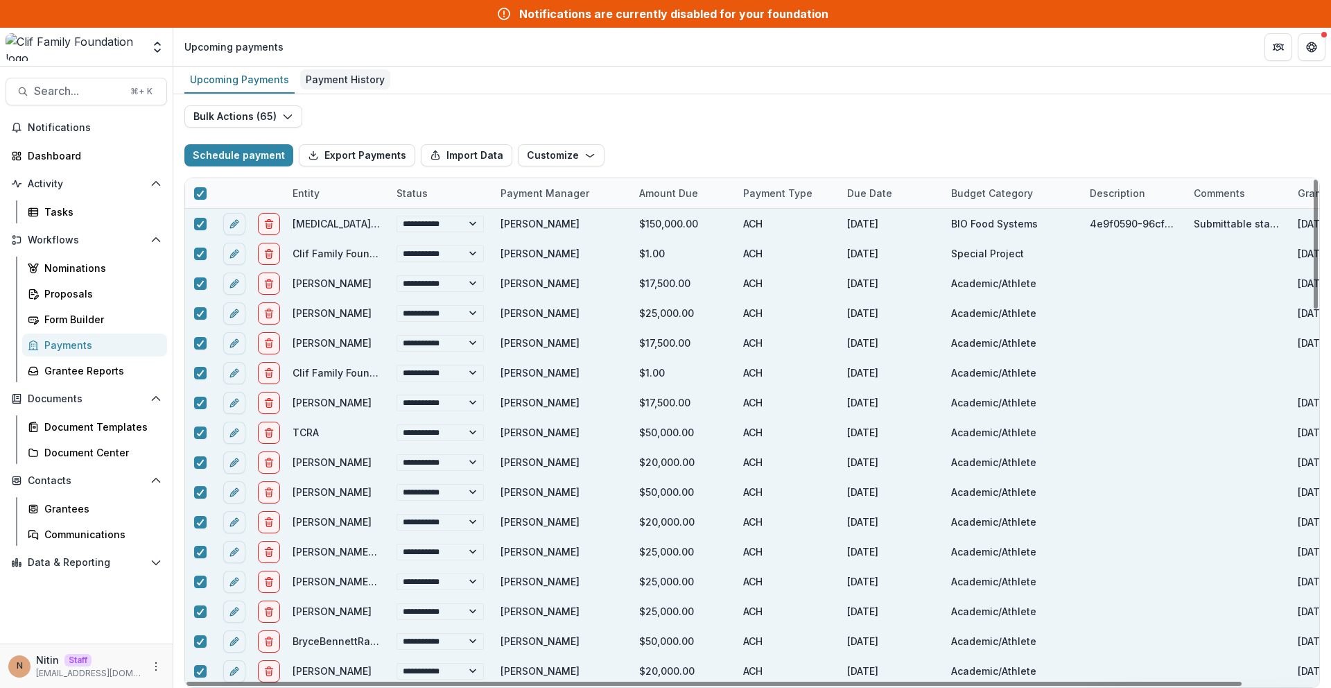
click at [333, 80] on div "Payment History" at bounding box center [345, 79] width 90 height 20
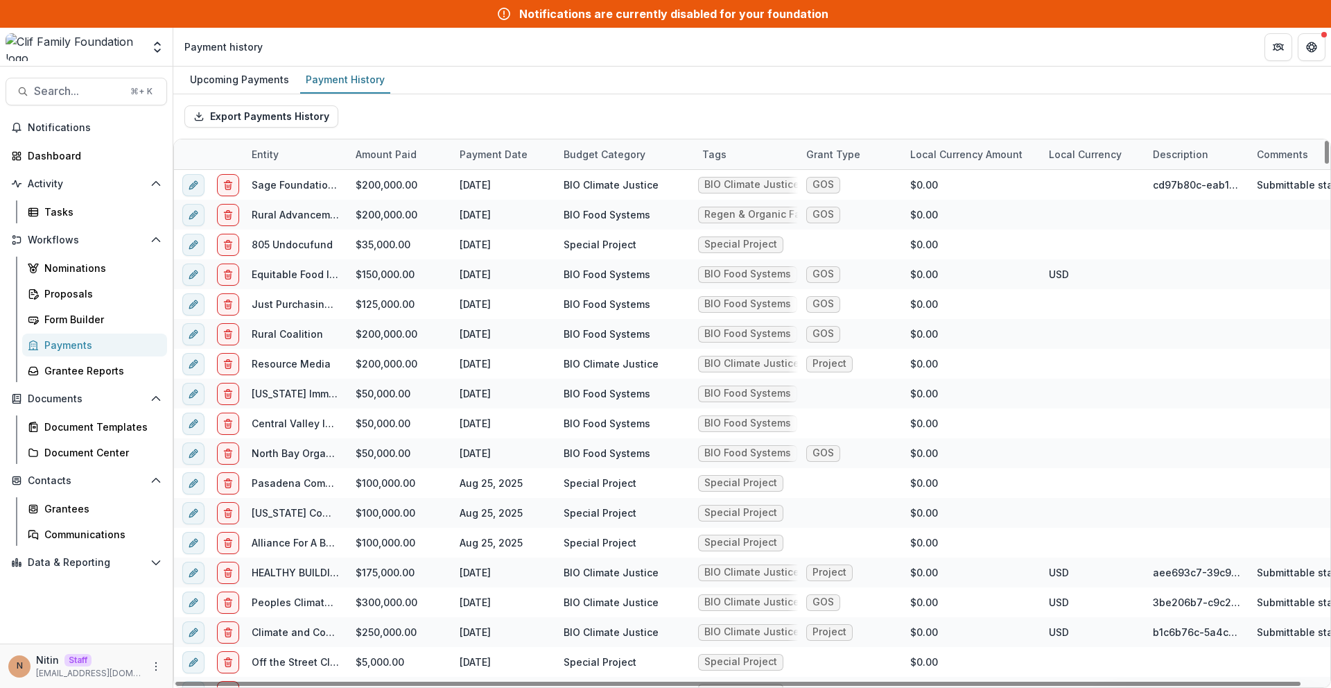
click at [195, 157] on div at bounding box center [191, 154] width 35 height 30
click at [202, 143] on div at bounding box center [191, 154] width 35 height 30
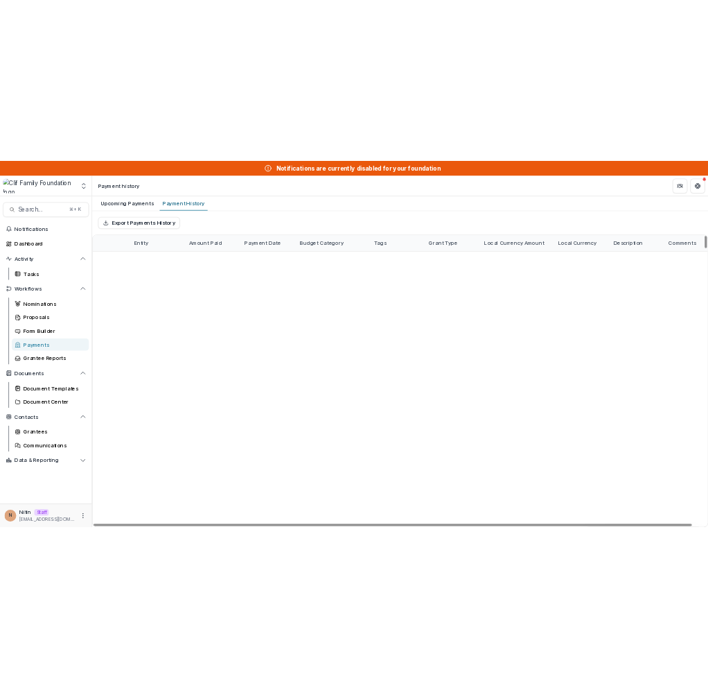
scroll to position [2397, 0]
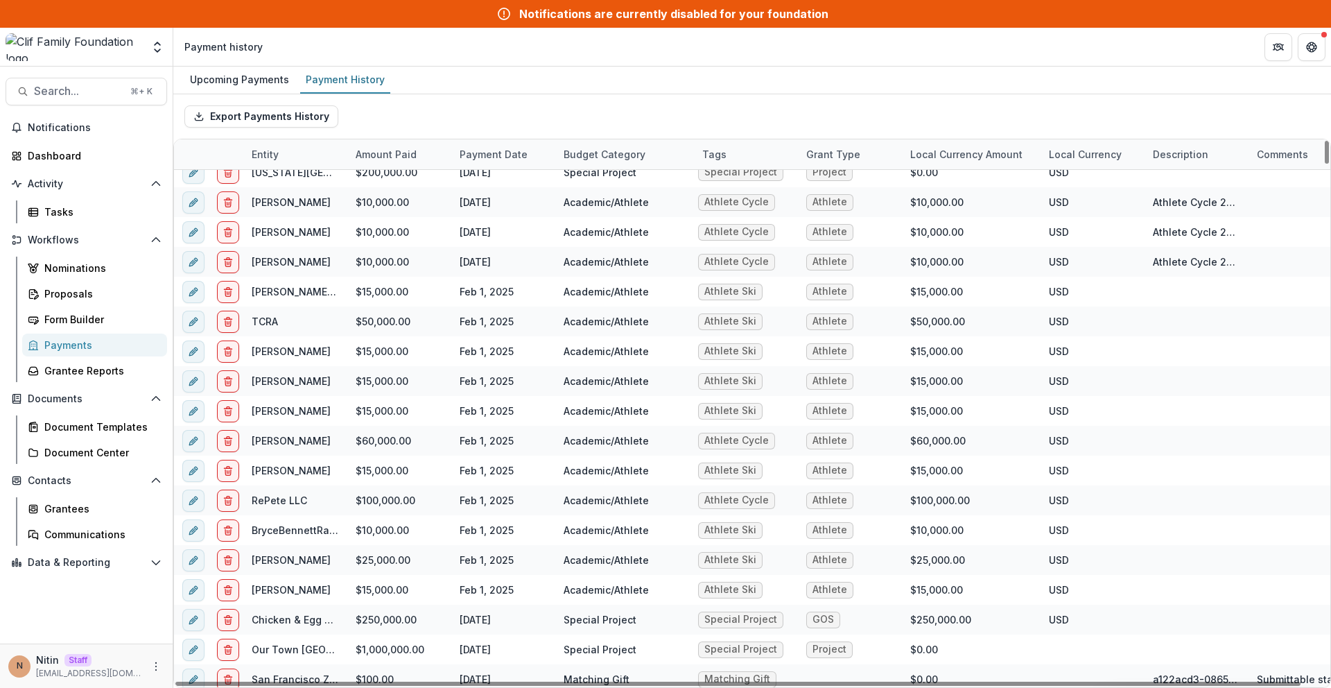
click at [401, 124] on div "Export Payments History" at bounding box center [752, 116] width 1158 height 44
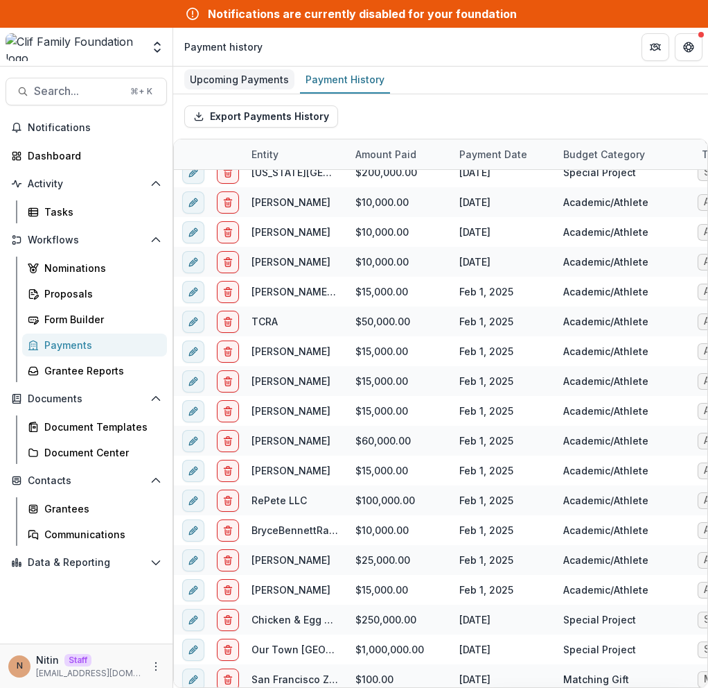
click at [207, 86] on div "Upcoming Payments" at bounding box center [239, 79] width 110 height 20
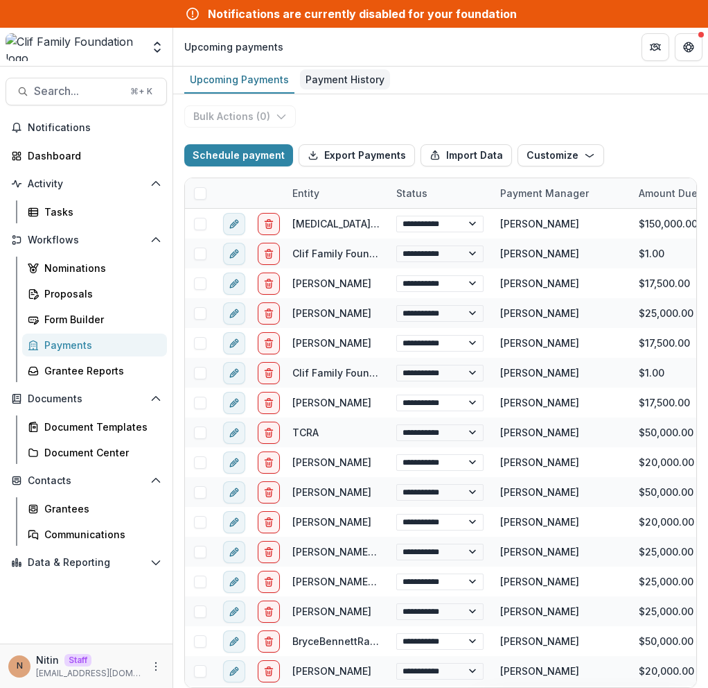
click at [327, 82] on div "Payment History" at bounding box center [345, 79] width 90 height 20
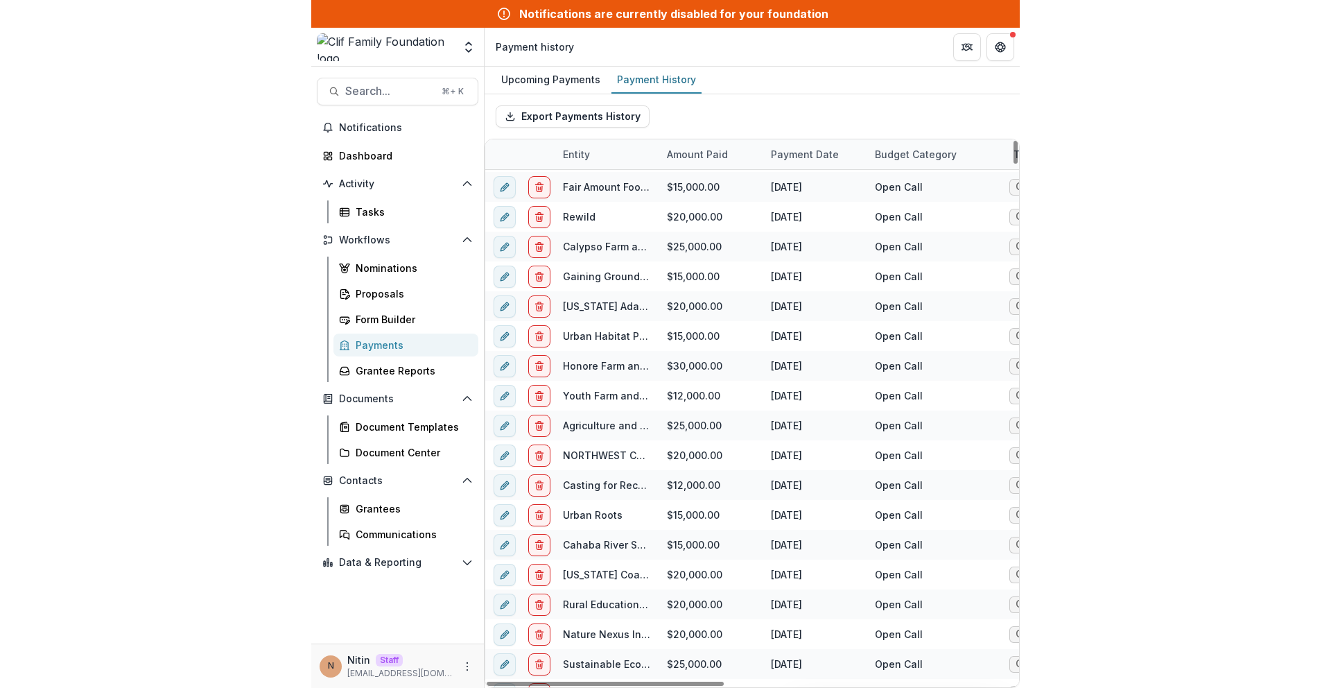
scroll to position [13410, 0]
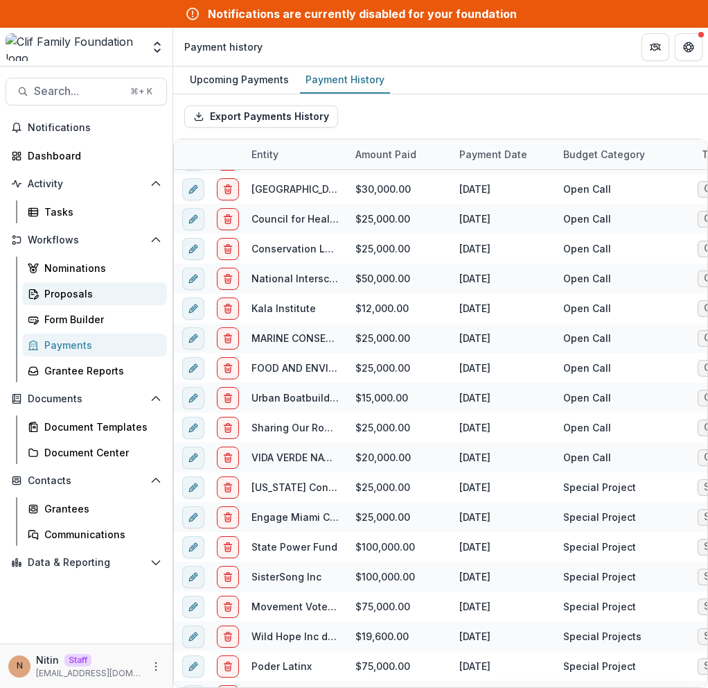
click at [57, 301] on link "Proposals" at bounding box center [94, 293] width 145 height 23
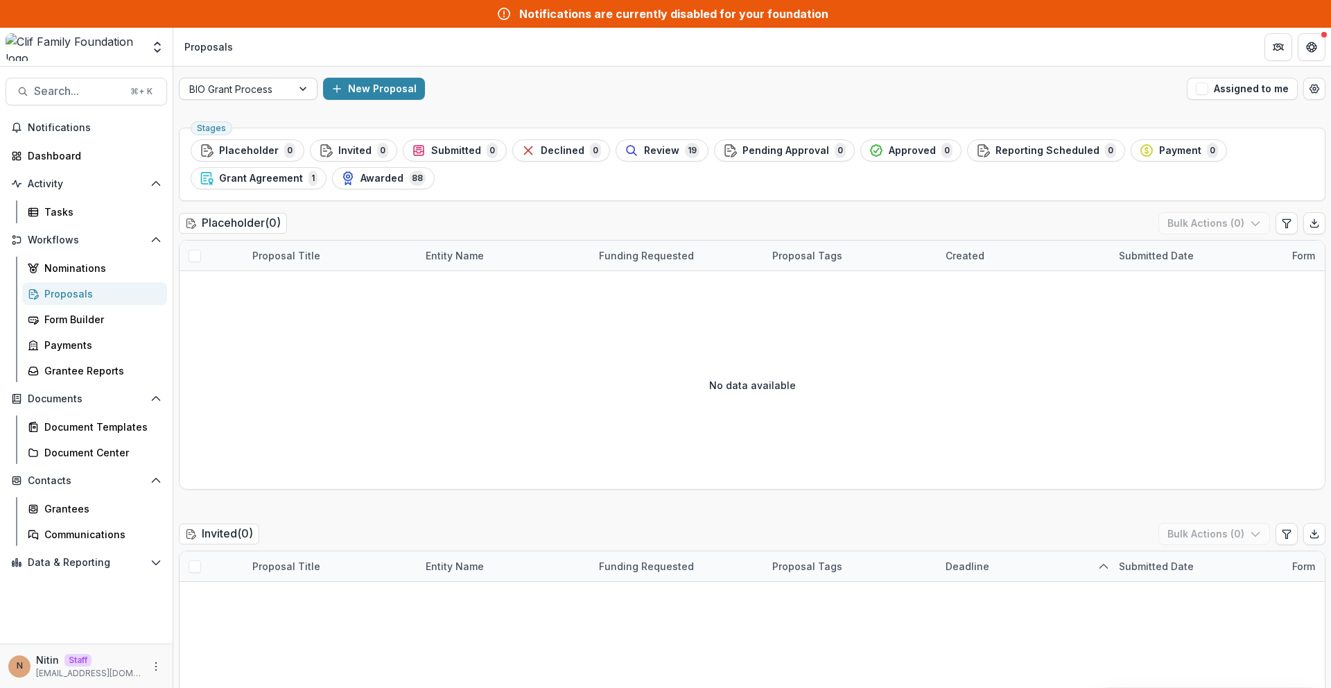
click at [278, 83] on div at bounding box center [235, 88] width 93 height 17
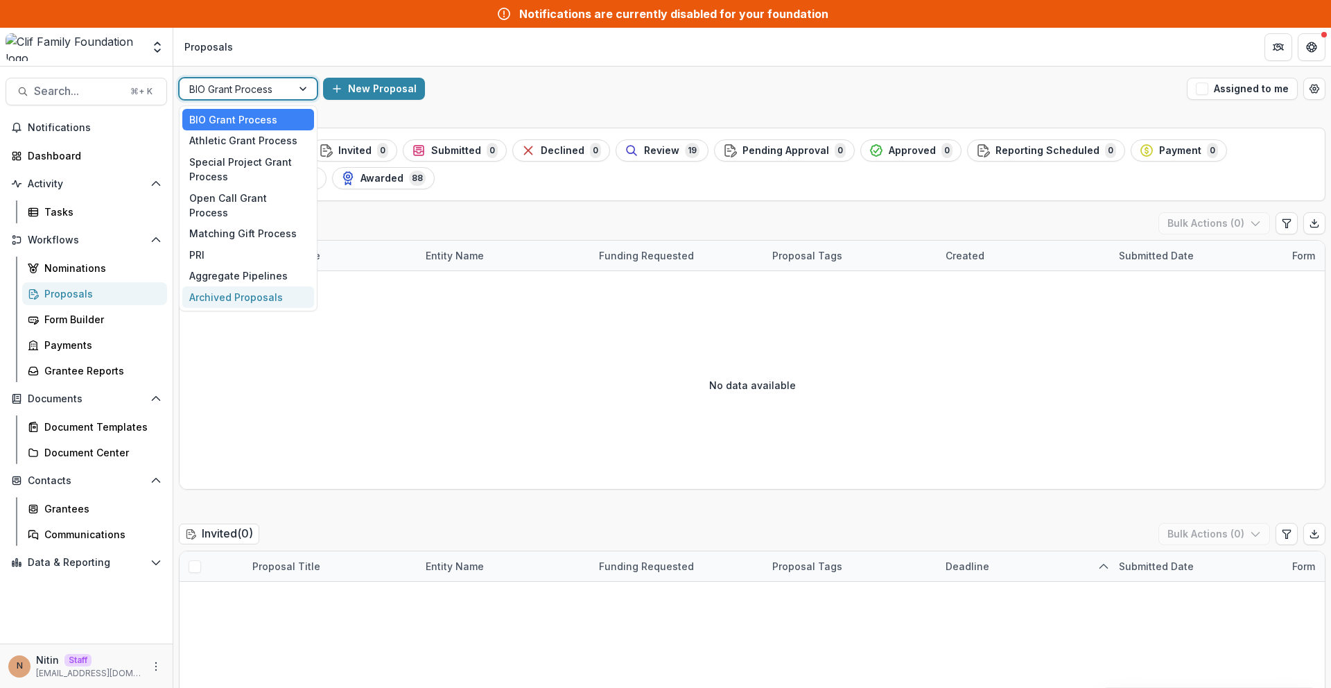
click at [207, 286] on div "Archived Proposals" at bounding box center [248, 296] width 132 height 21
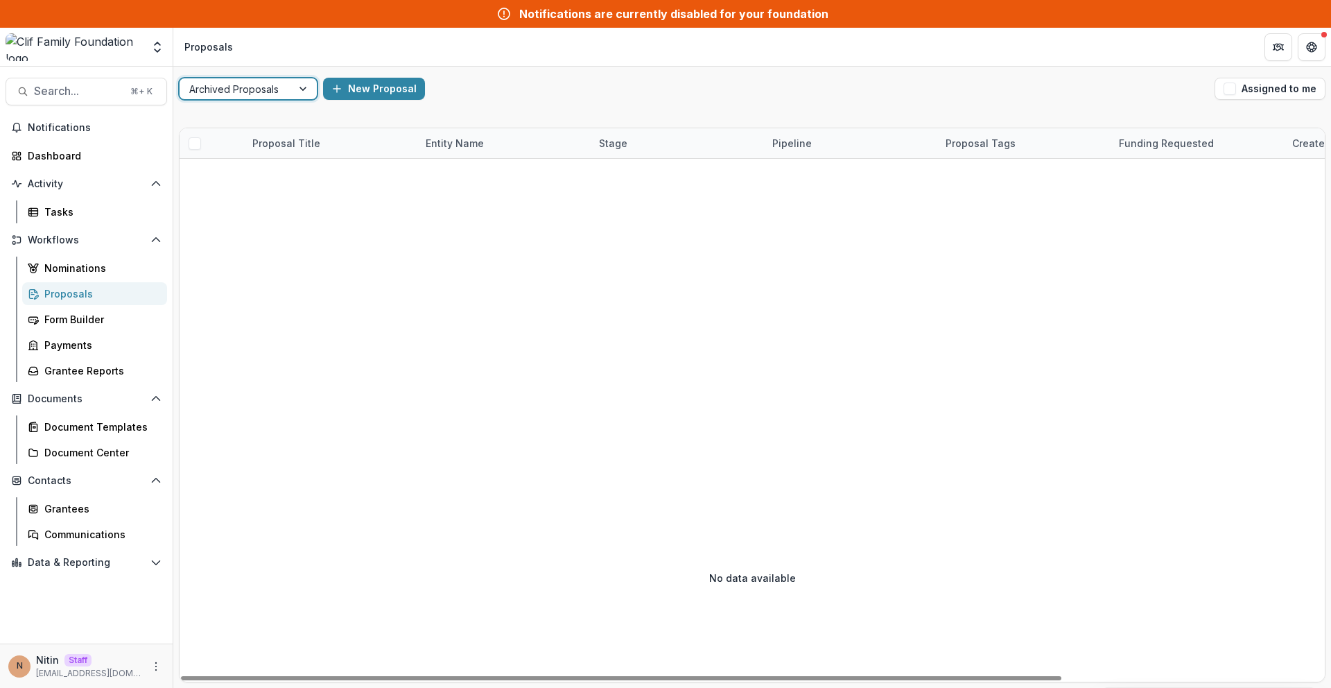
click at [193, 147] on span at bounding box center [195, 143] width 12 height 12
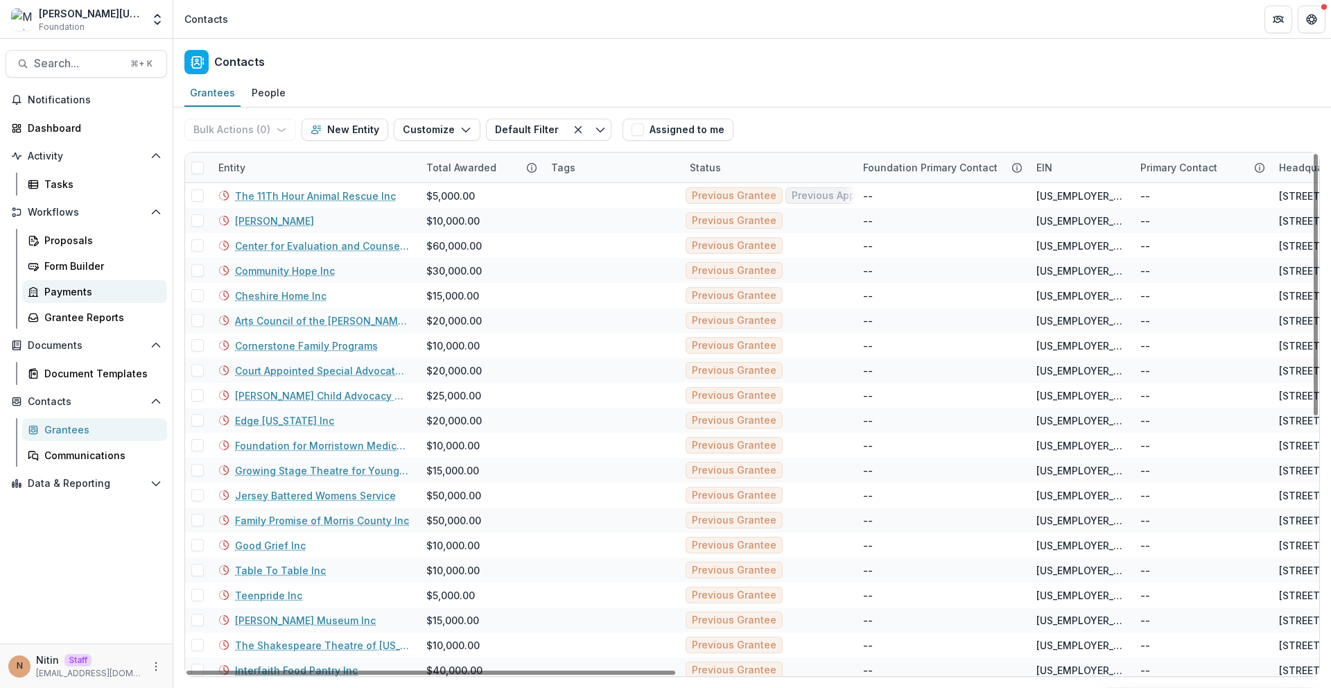
click at [71, 292] on div "Payments" at bounding box center [100, 291] width 112 height 15
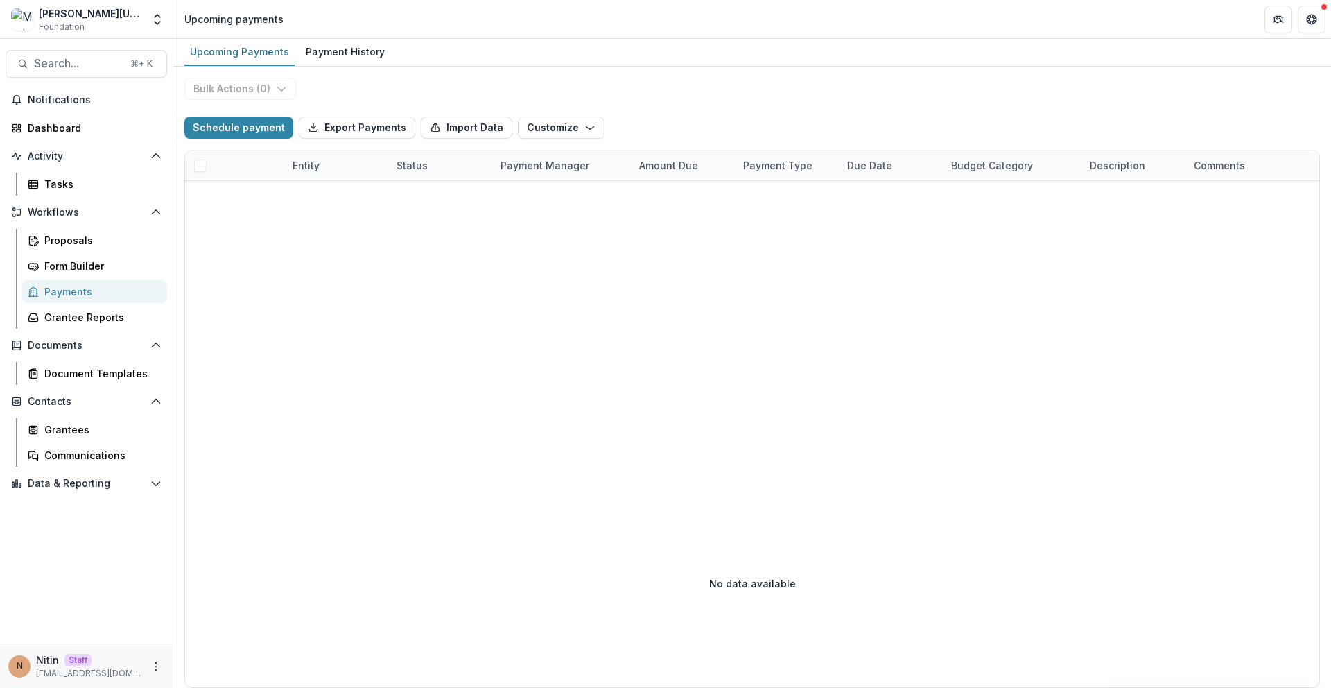
click at [367, 13] on header "Upcoming payments" at bounding box center [752, 19] width 1158 height 38
click at [349, 32] on header "Upcoming payments" at bounding box center [752, 19] width 1158 height 38
click at [345, 43] on div "Payment History" at bounding box center [345, 52] width 90 height 20
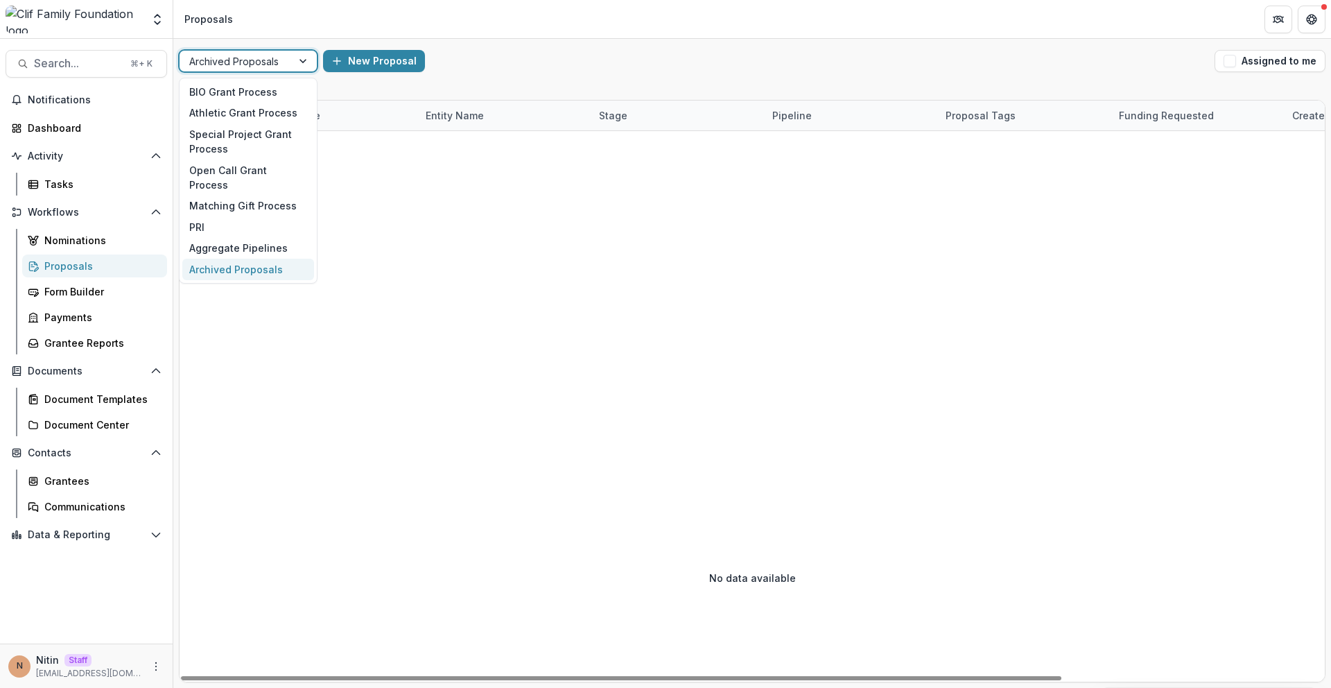
click at [239, 64] on div at bounding box center [235, 61] width 93 height 17
click at [220, 238] on div "Aggregate Pipelines" at bounding box center [248, 248] width 132 height 21
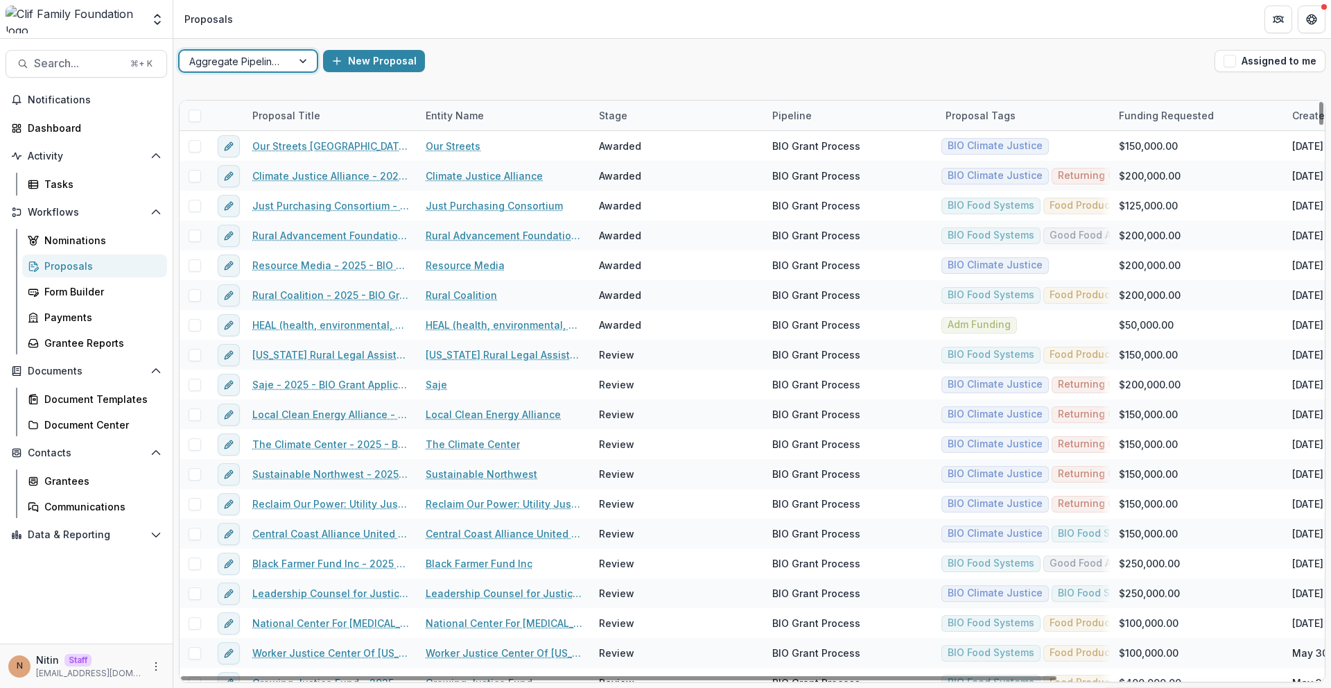
click at [195, 114] on span at bounding box center [195, 116] width 12 height 12
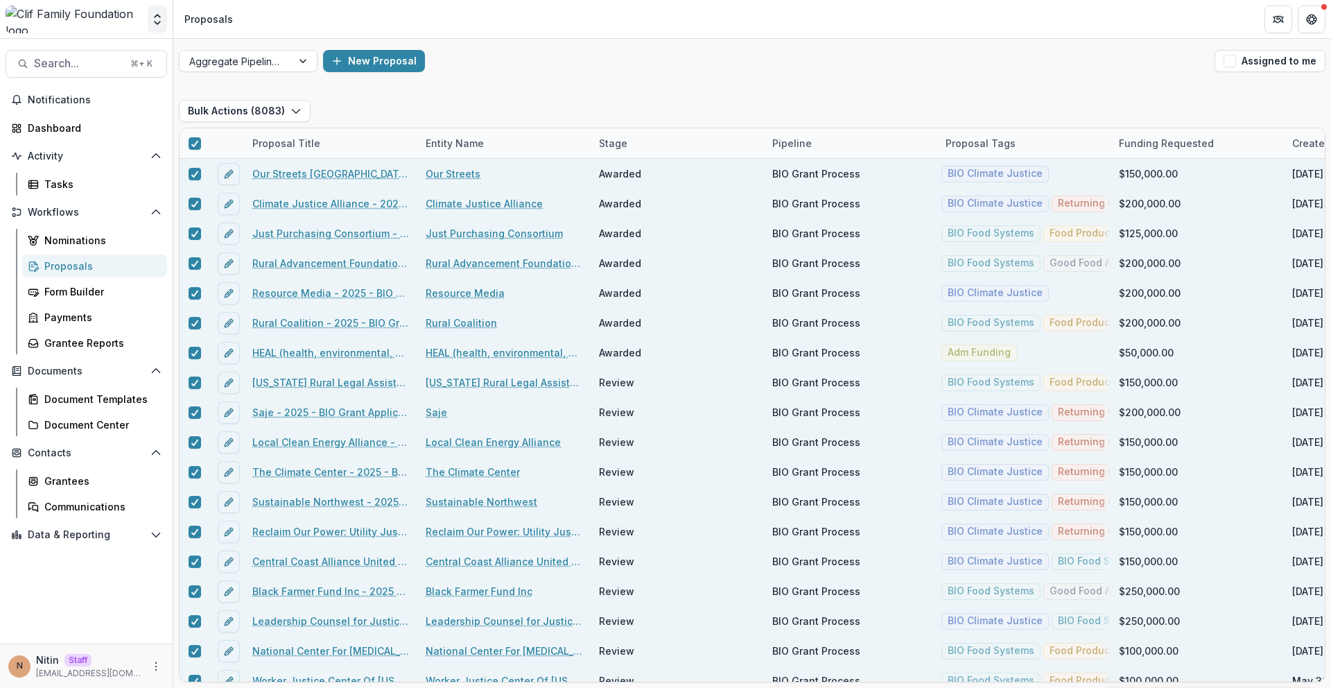
click at [163, 28] on button "Open entity switcher" at bounding box center [157, 20] width 19 height 28
click at [157, 55] on link "Admin Settings" at bounding box center [86, 53] width 166 height 23
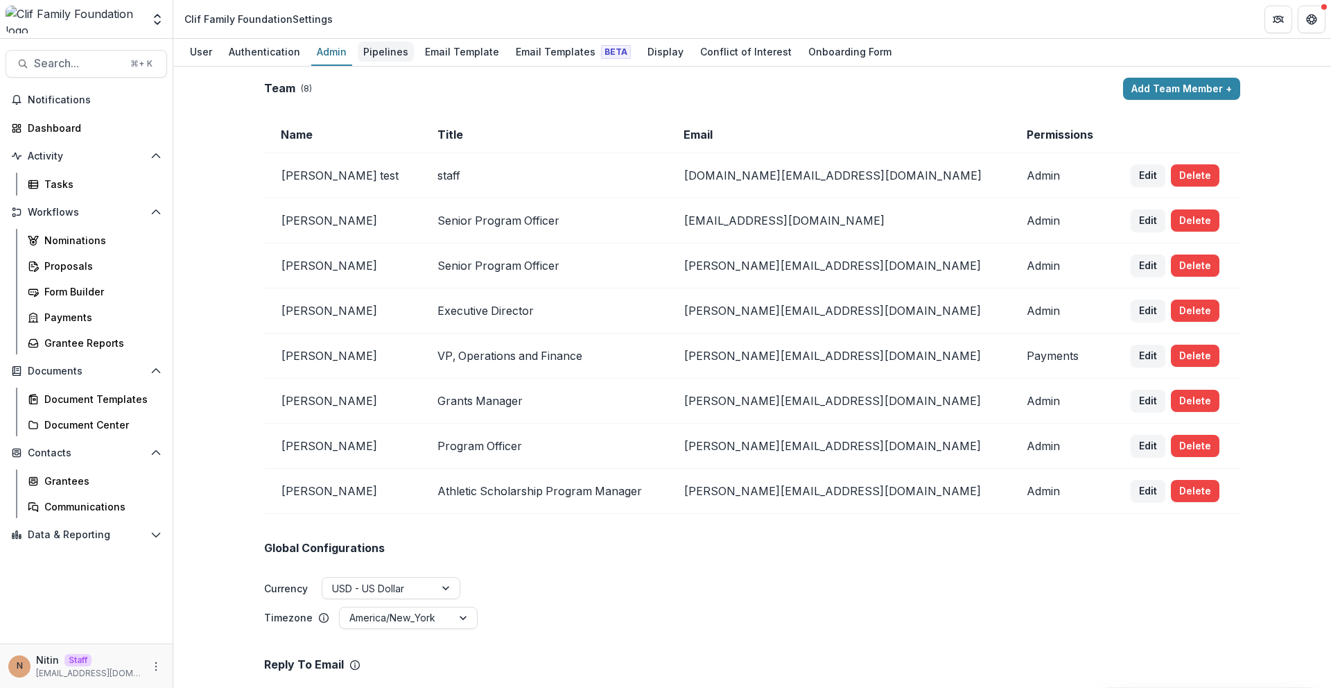
click at [383, 53] on div "Pipelines" at bounding box center [386, 52] width 56 height 20
